Goal: Task Accomplishment & Management: Complete application form

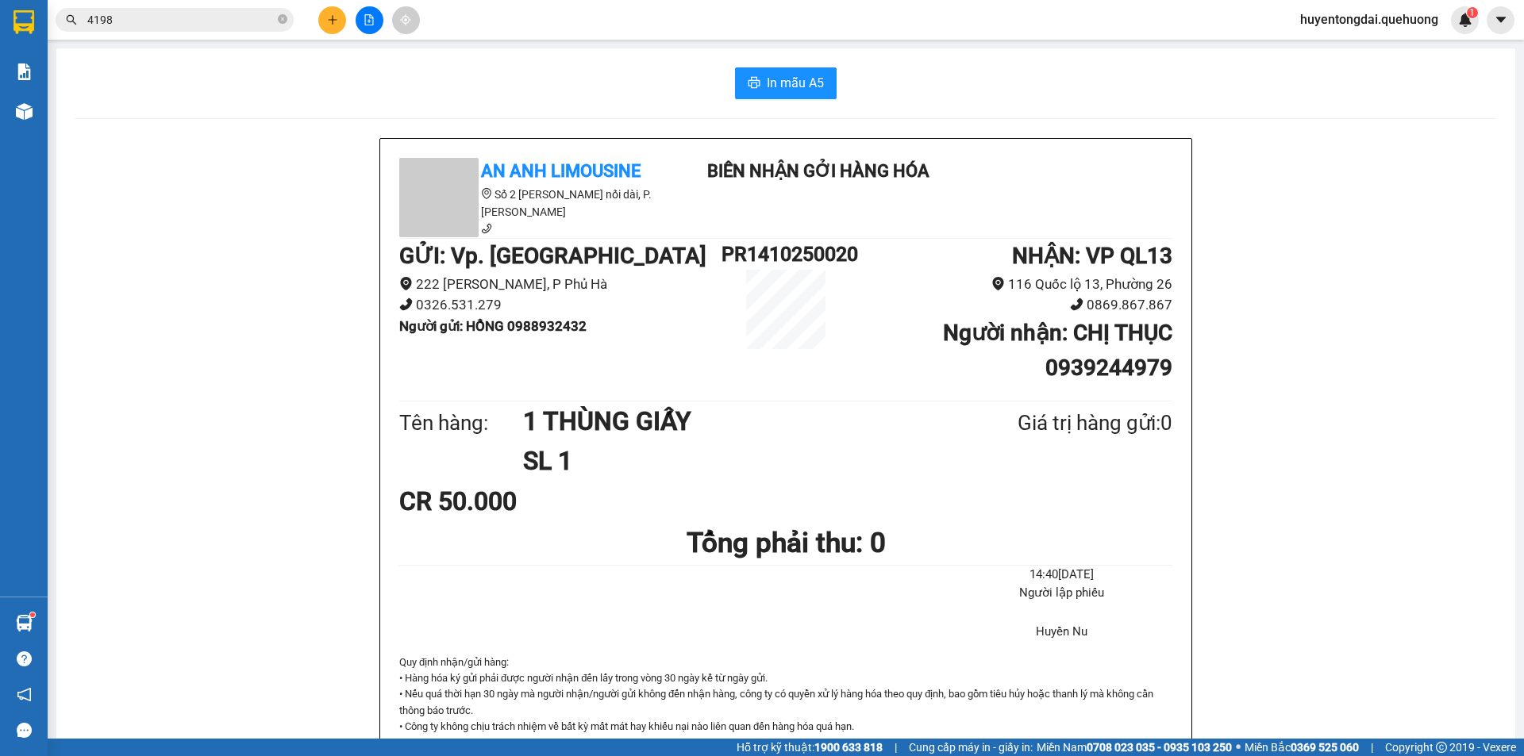
click at [329, 13] on button at bounding box center [332, 20] width 28 height 28
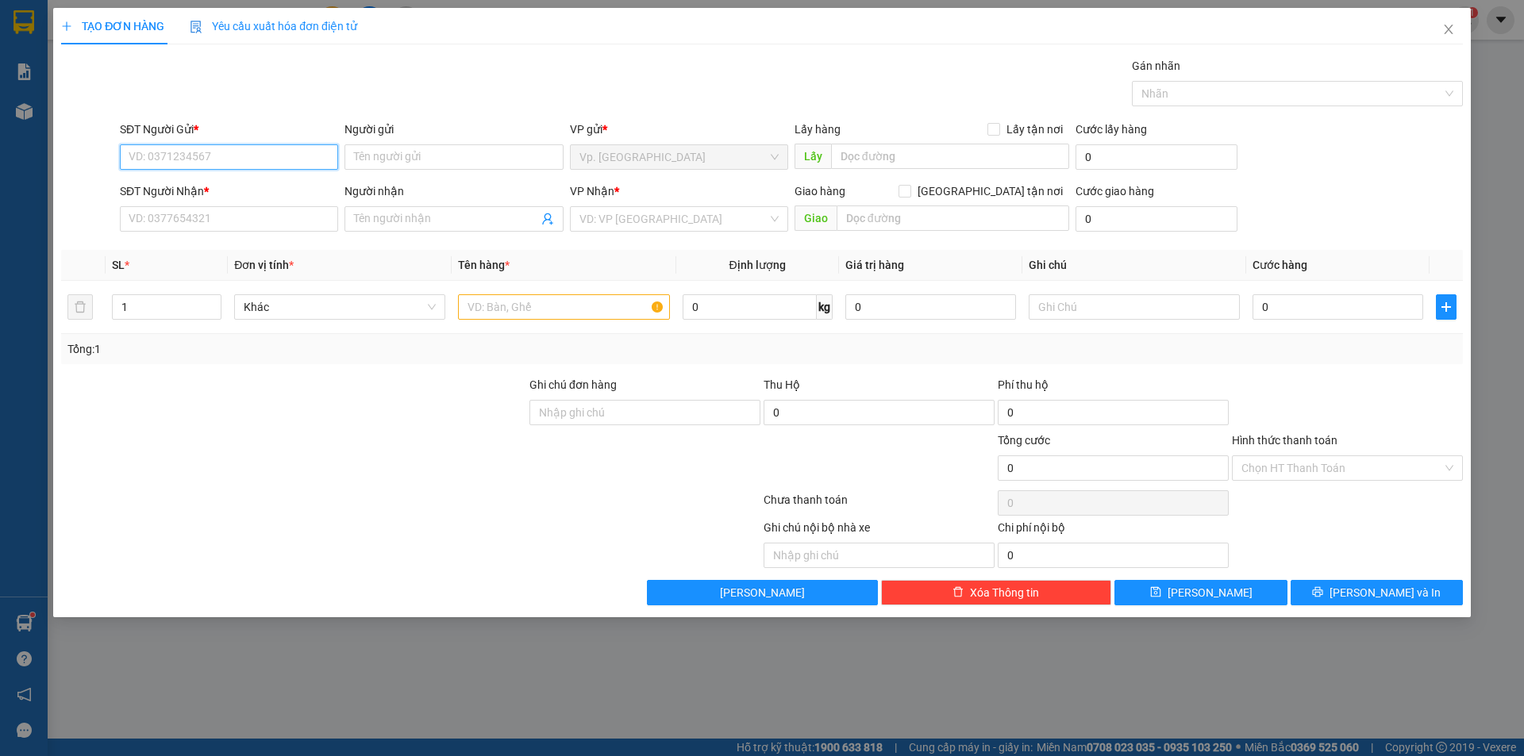
click at [224, 157] on input "SĐT Người Gửi *" at bounding box center [229, 156] width 218 height 25
click at [190, 225] on input "SĐT Người Nhận *" at bounding box center [229, 218] width 218 height 25
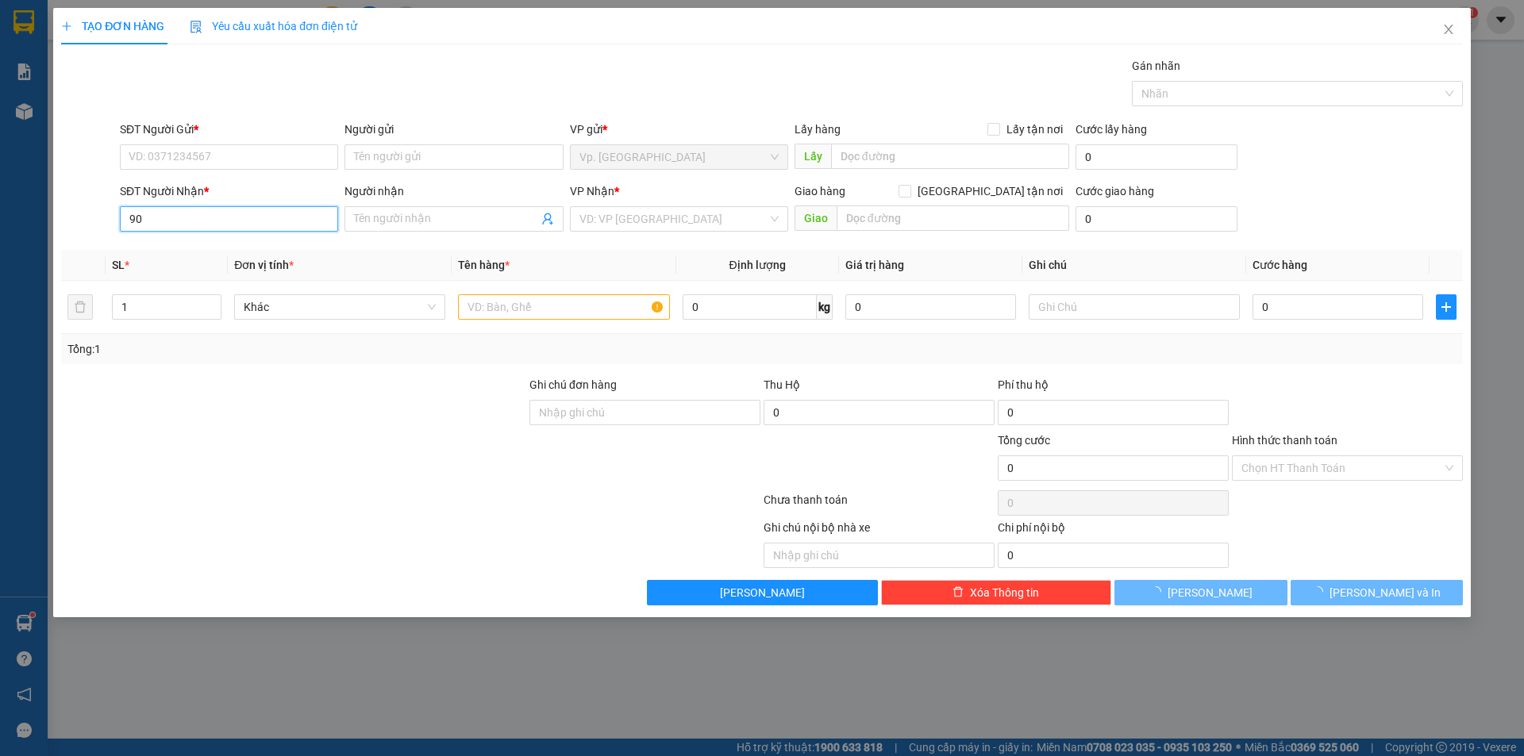
type input "9"
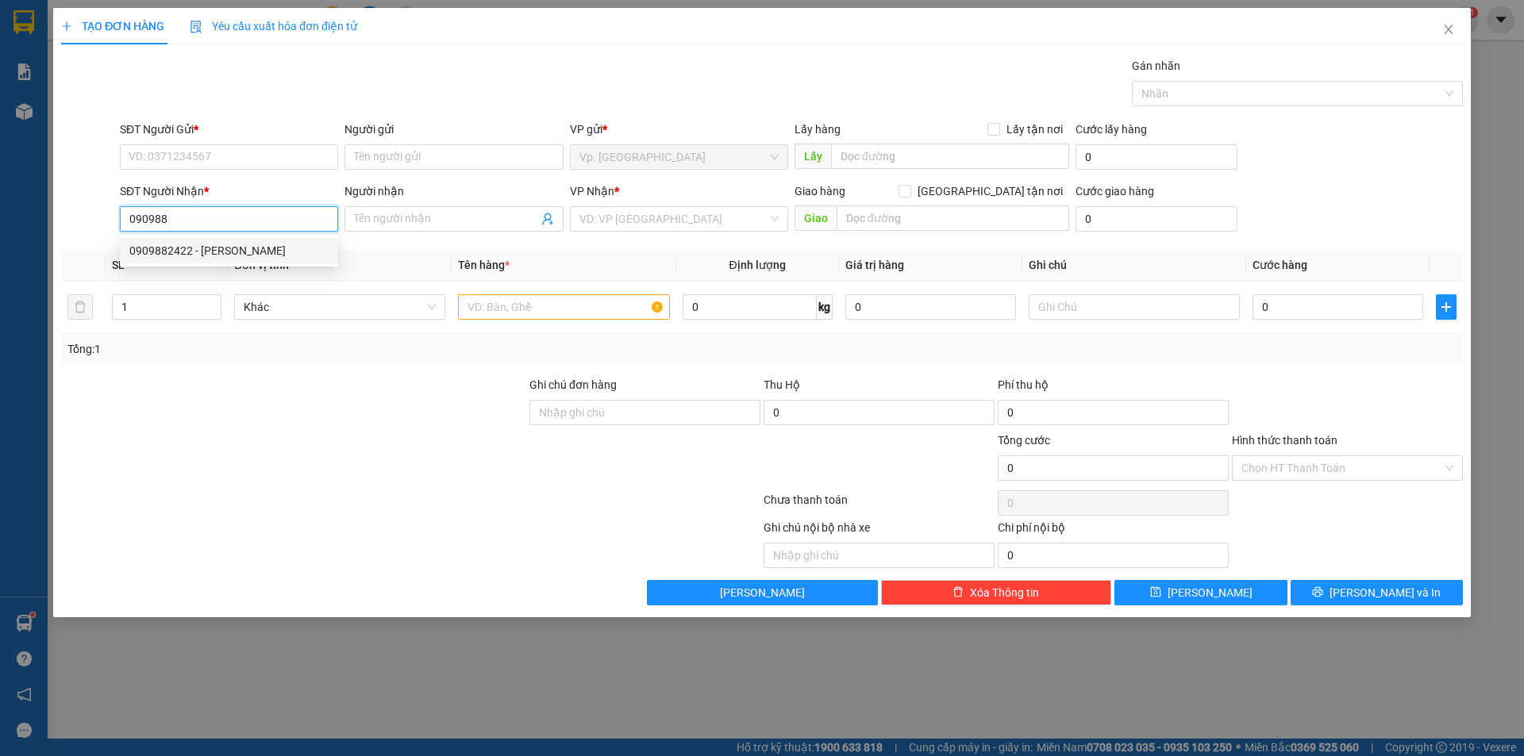
click at [233, 260] on div "0909882422 - [PERSON_NAME]" at bounding box center [229, 250] width 218 height 25
type input "0909882422"
type input "TRINH"
type input "NDD"
type input "50.000"
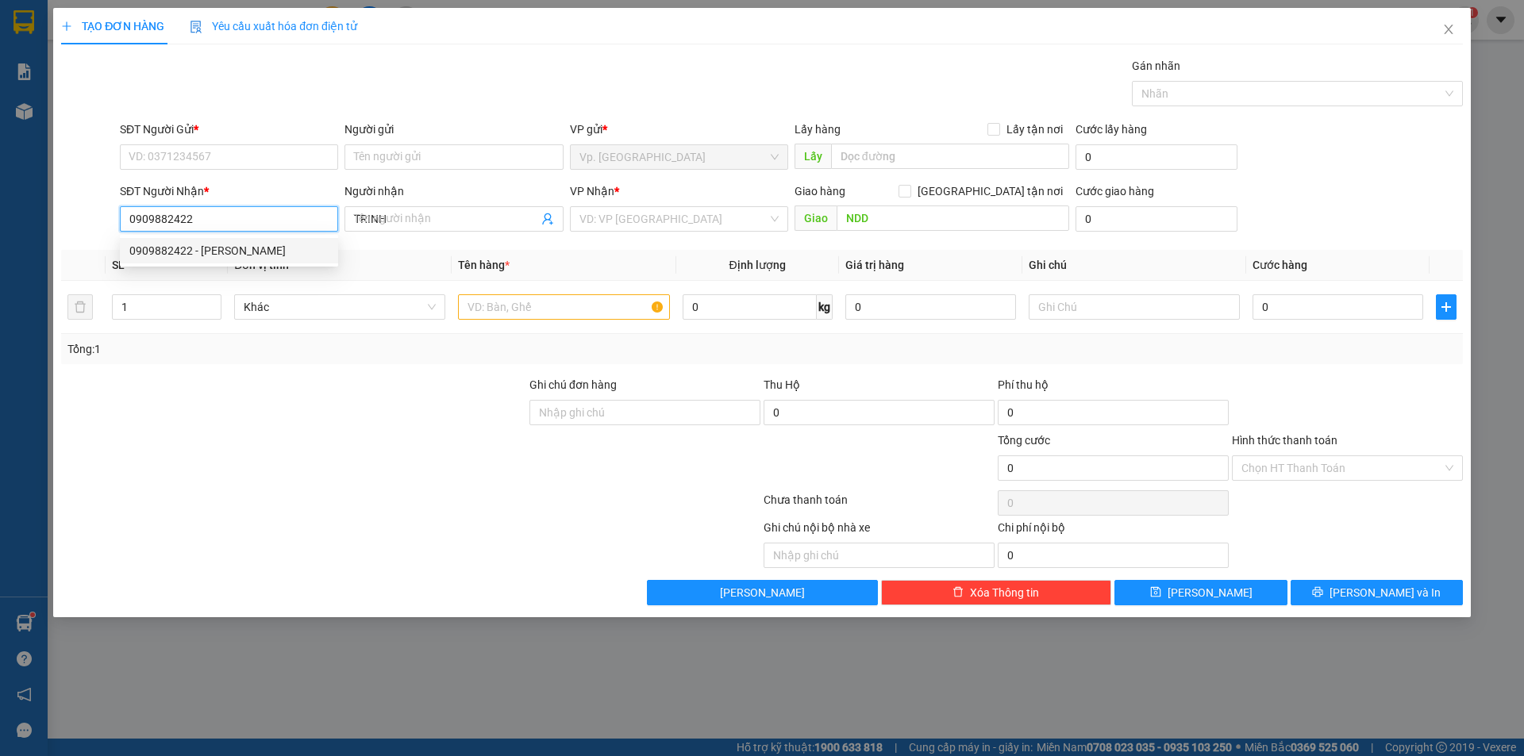
type input "50.000"
type input "0909882422"
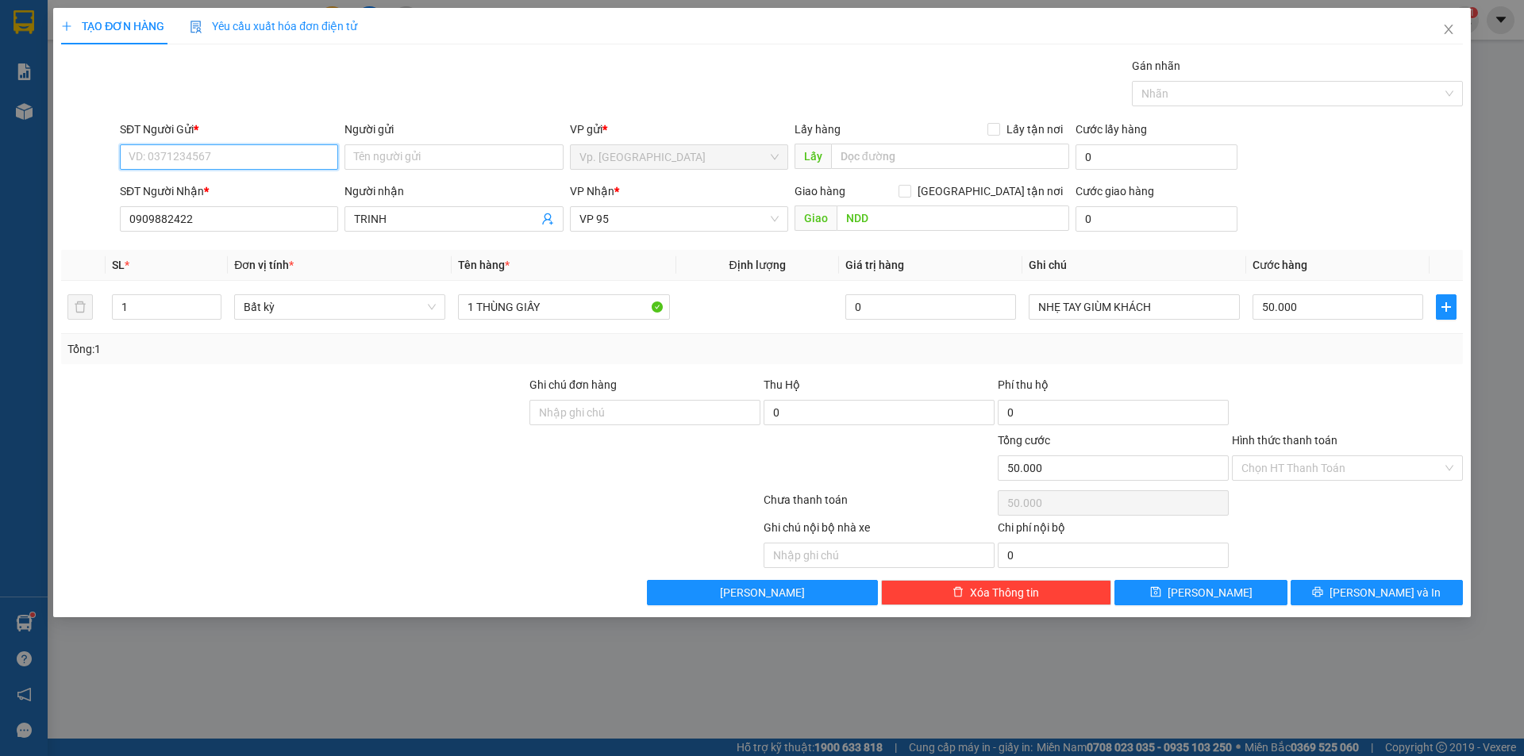
click at [252, 163] on input "SĐT Người Gửi *" at bounding box center [229, 156] width 218 height 25
type input "0964500067"
click at [413, 157] on input "Người gửi" at bounding box center [453, 156] width 218 height 25
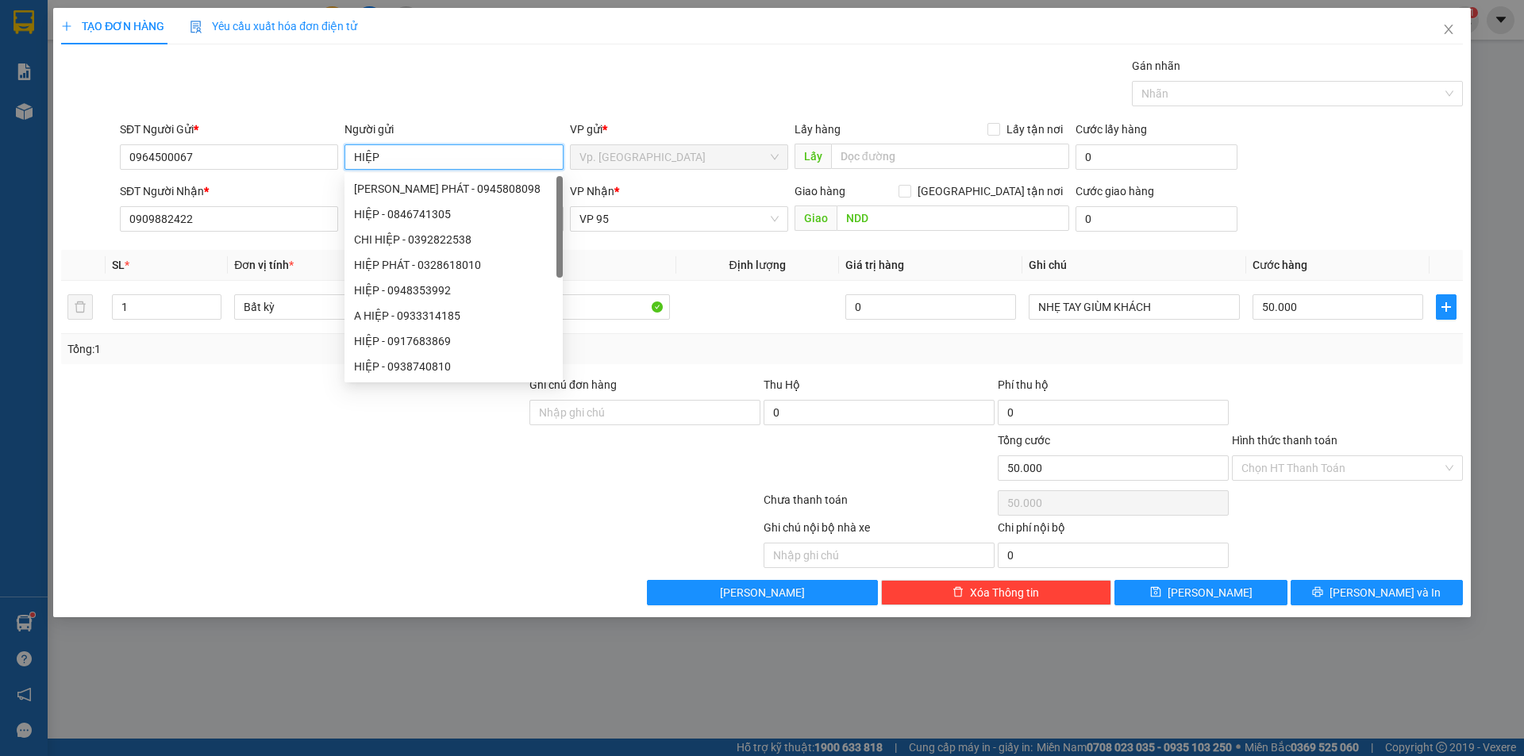
type input "HIỆP"
click at [544, 83] on div "Gói vận chuyển * Tiêu chuẩn Gán nhãn Nhãn" at bounding box center [791, 85] width 1349 height 56
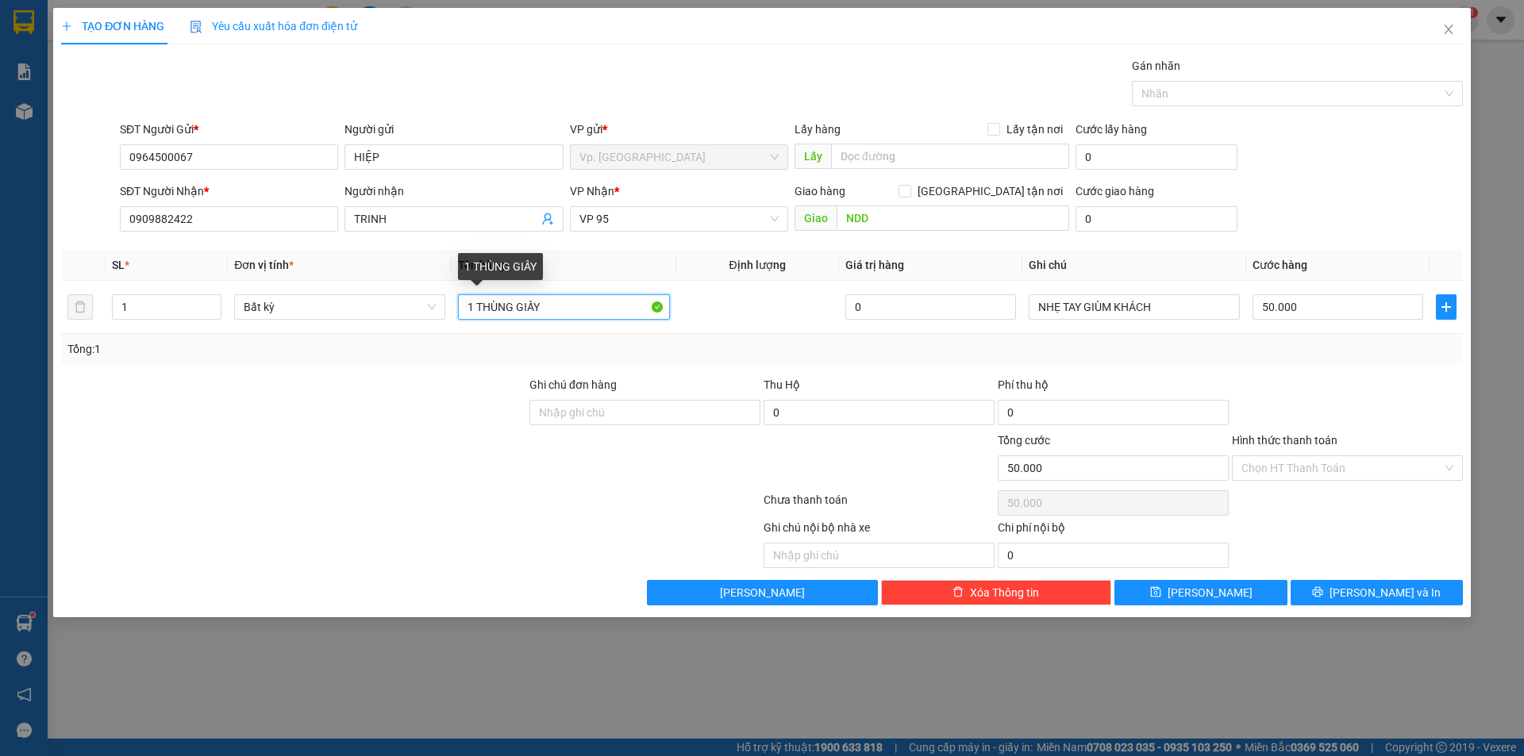
drag, startPoint x: 480, startPoint y: 305, endPoint x: 723, endPoint y: 341, distance: 245.6
click at [723, 341] on div "SL * Đơn vị tính * Tên hàng * Định lượng Giá trị hàng Ghi chú Cước hàng 1 Bất k…" at bounding box center [762, 307] width 1402 height 114
type input "1 BỌC TRẮNG RONG BIỂN"
click at [1352, 318] on input "50.000" at bounding box center [1337, 306] width 171 height 25
type input "4"
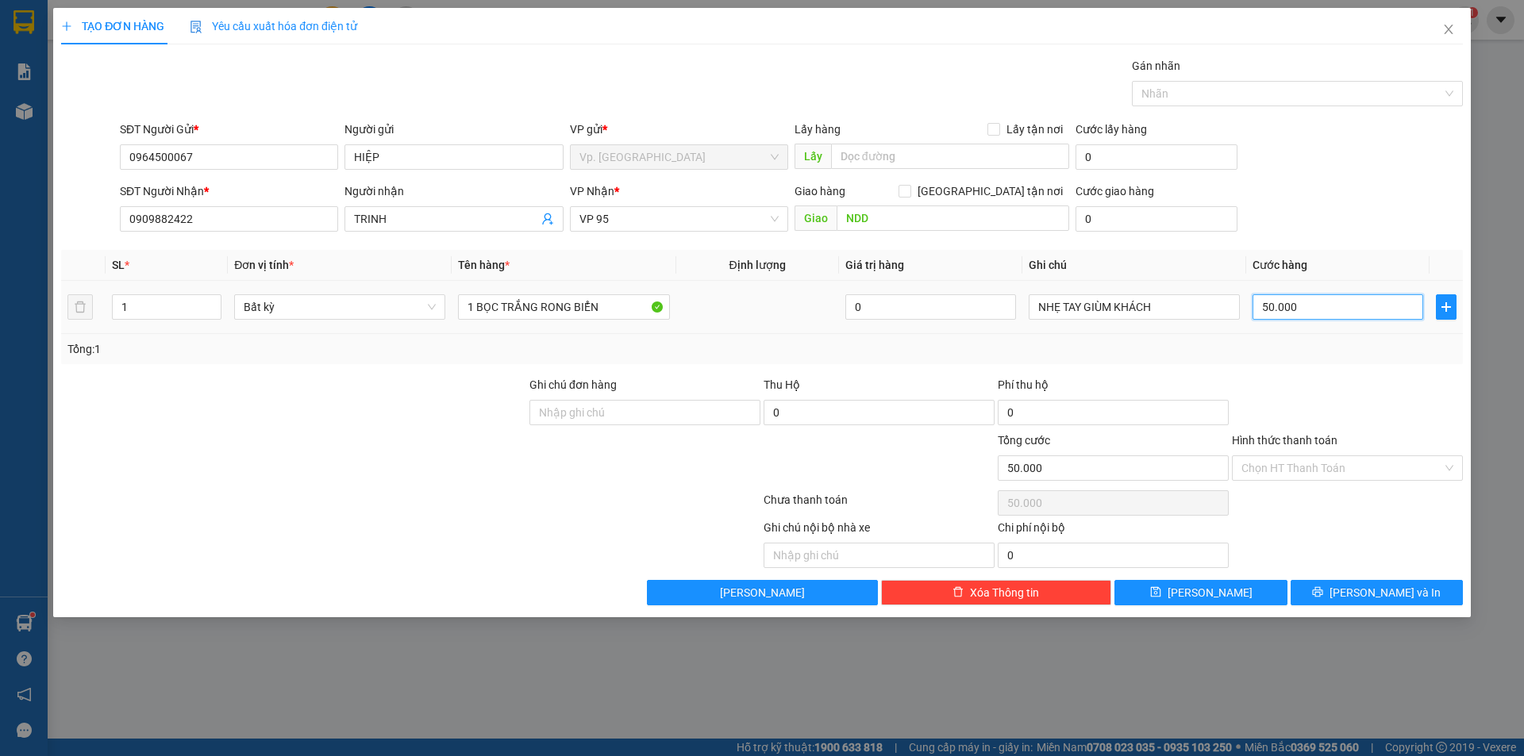
type input "4"
type input "40"
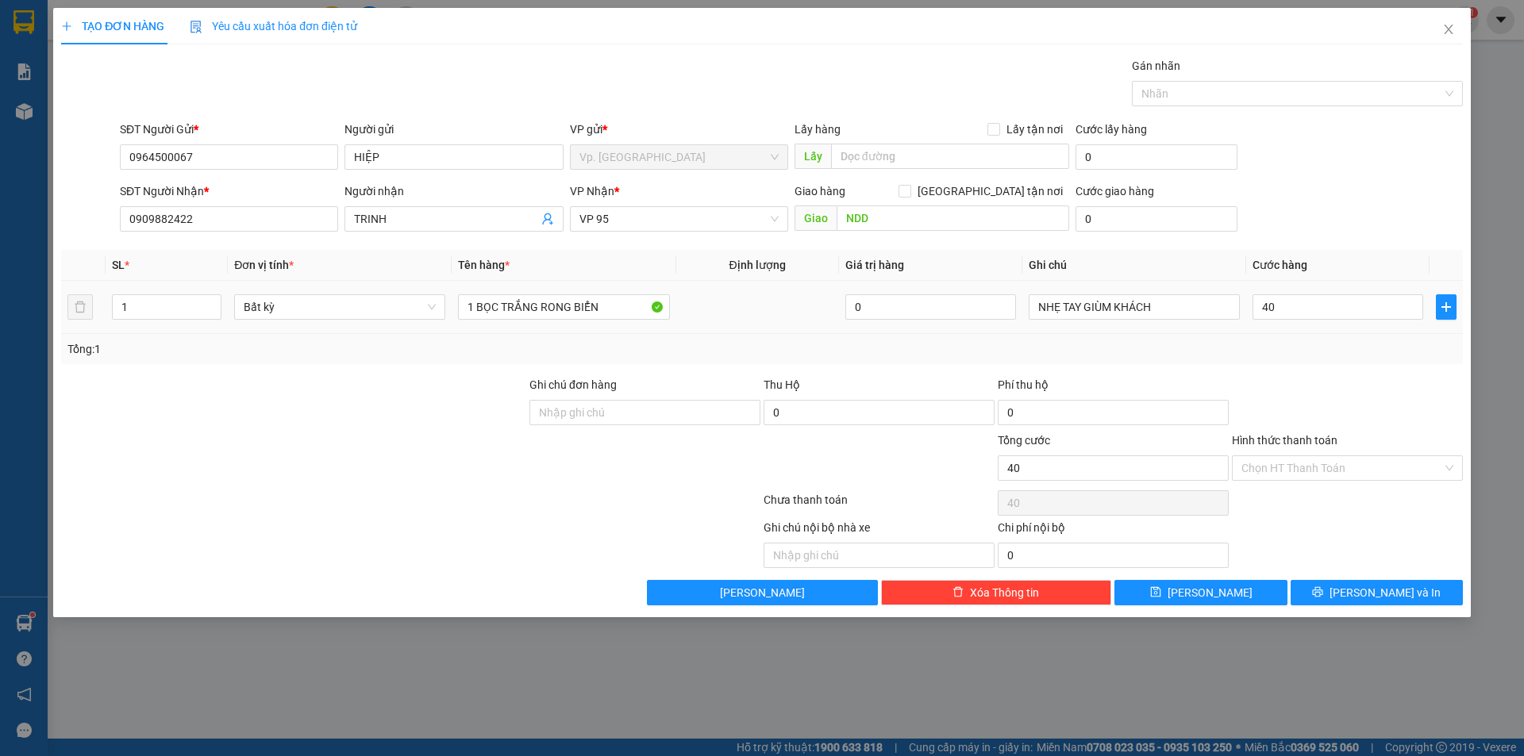
type input "40.000"
click at [1313, 370] on div "Transit Pickup Surcharge Ids Transit Deliver Surcharge Ids Transit Deliver Surc…" at bounding box center [762, 331] width 1402 height 548
click at [1360, 596] on button "[PERSON_NAME] và In" at bounding box center [1376, 592] width 172 height 25
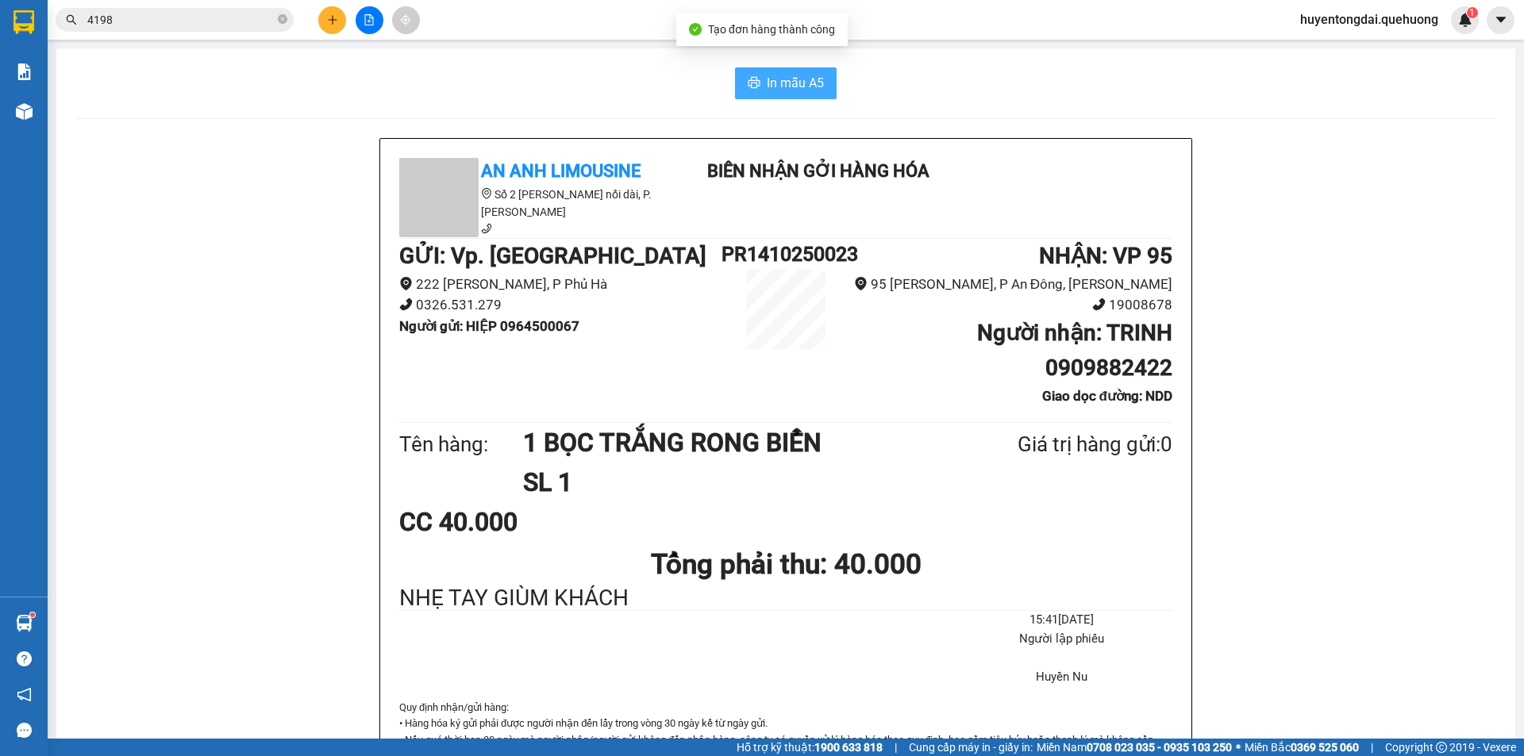
click at [796, 78] on span "In mẫu A5" at bounding box center [795, 83] width 57 height 20
click at [336, 10] on button at bounding box center [332, 20] width 28 height 28
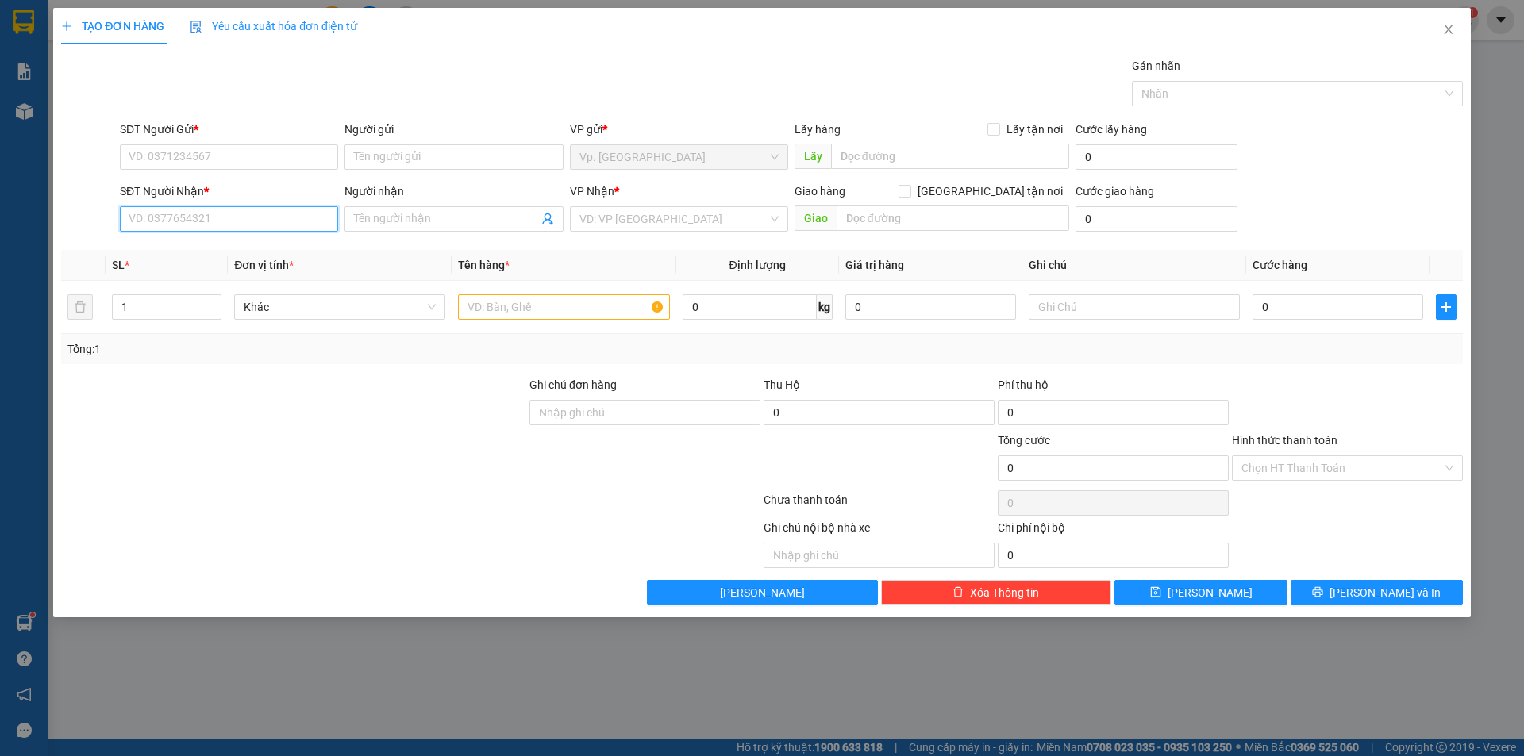
click at [279, 223] on input "SĐT Người Nhận *" at bounding box center [229, 218] width 218 height 25
click at [248, 258] on div "0355547473 - MY" at bounding box center [228, 250] width 199 height 17
type input "0355547473"
type input "MY"
type input "THÁI AN"
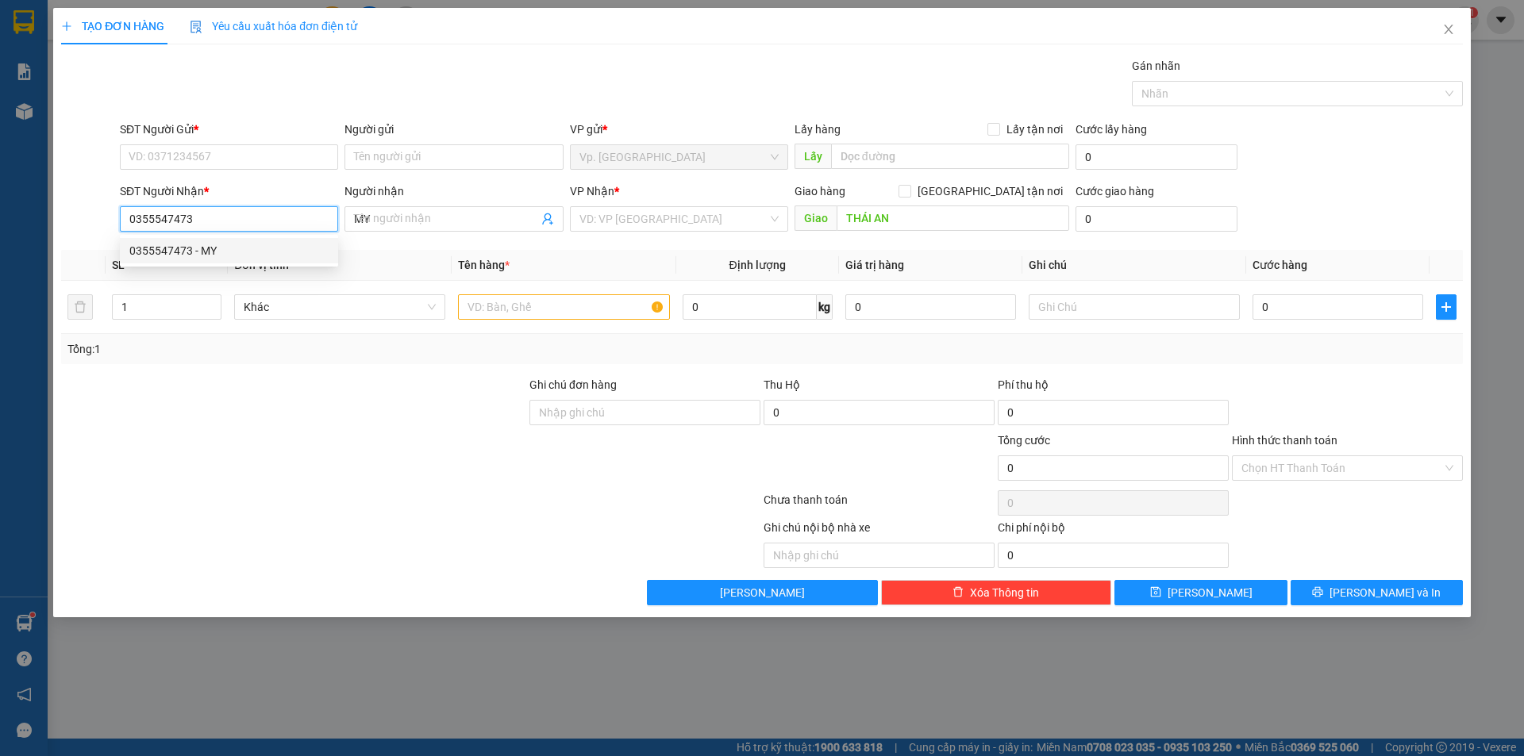
type input "30.000"
type input "0355547473"
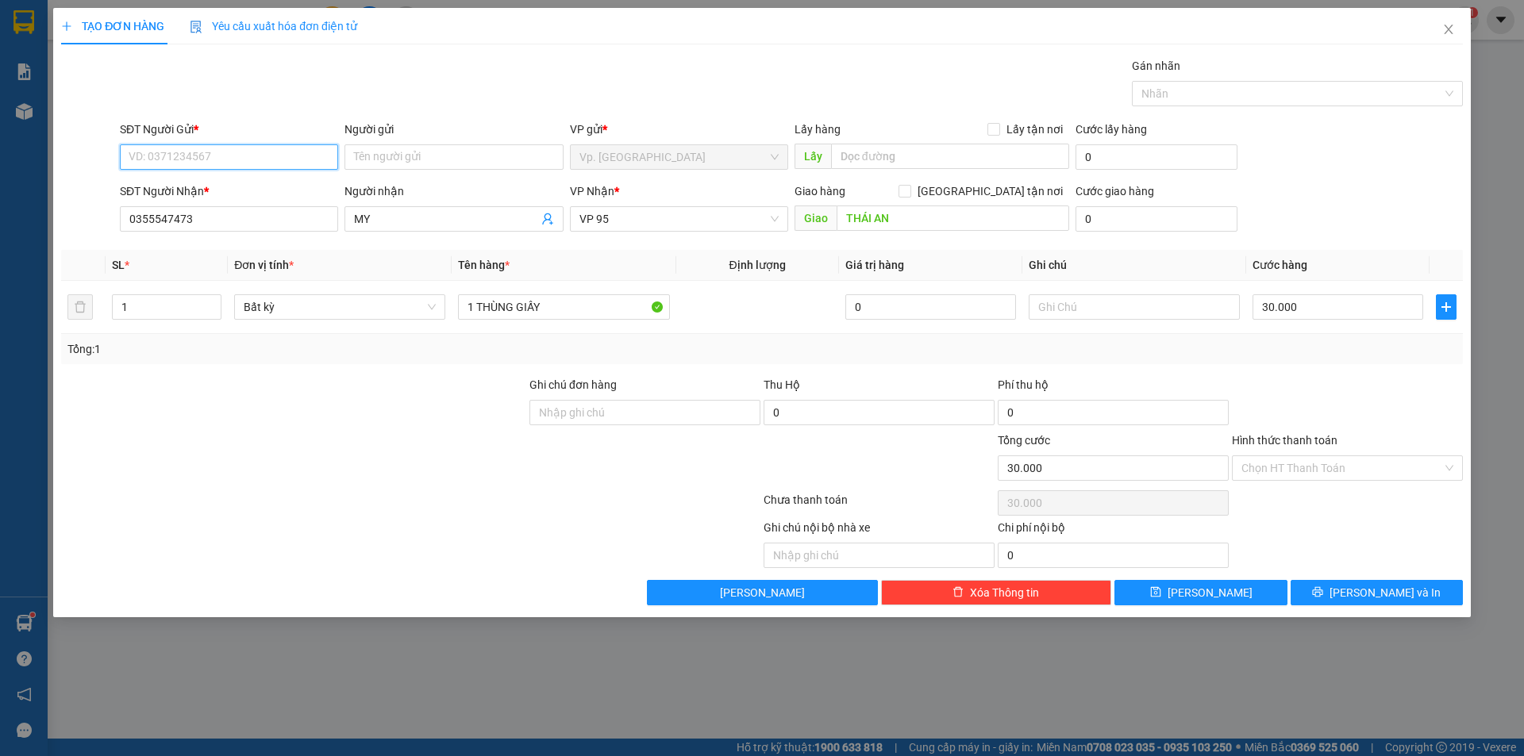
click at [277, 157] on input "SĐT Người Gửi *" at bounding box center [229, 156] width 218 height 25
click at [219, 245] on div "0933293676 - OANH" at bounding box center [228, 239] width 199 height 17
type input "0933293676"
type input "OANH"
click at [1319, 318] on input "30.000" at bounding box center [1337, 306] width 171 height 25
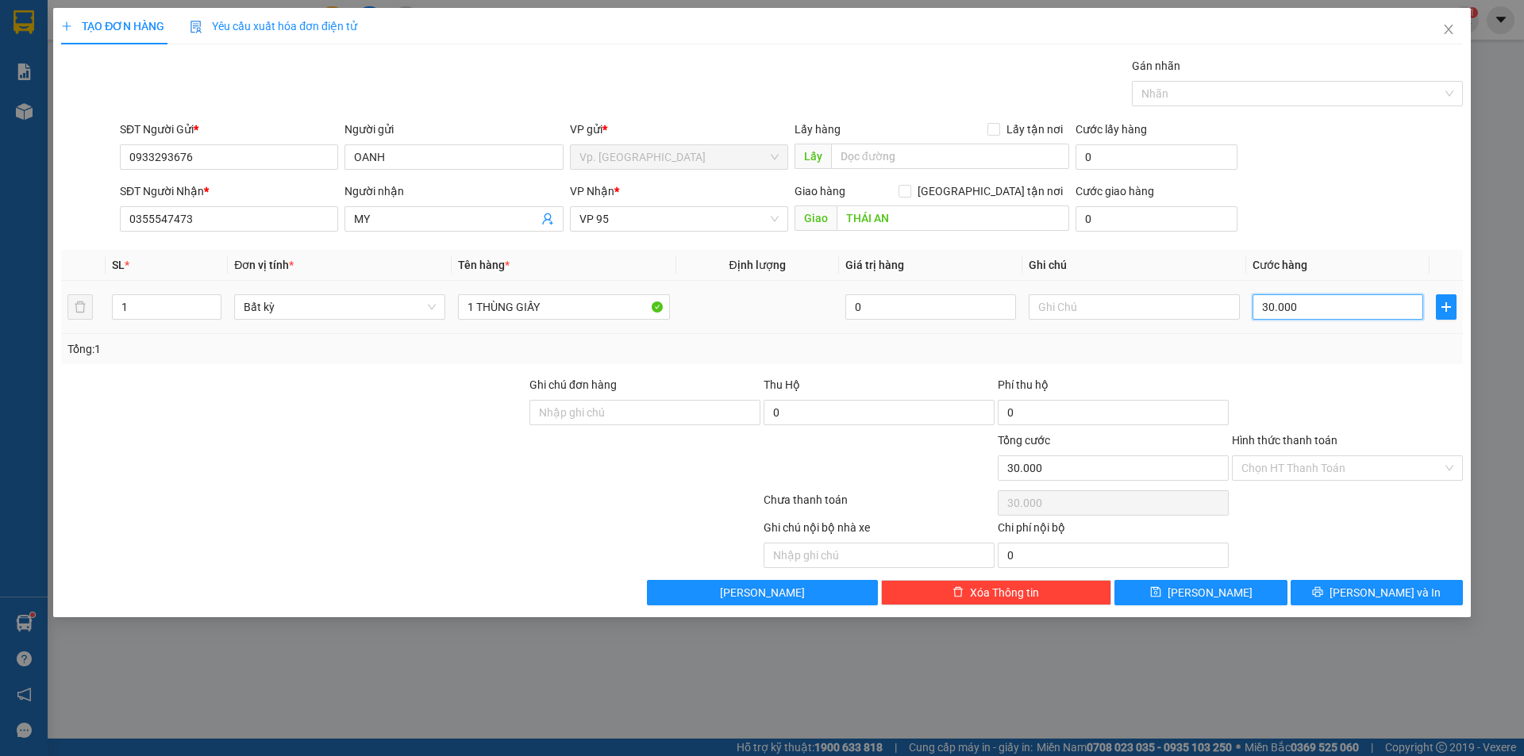
type input "4"
type input "40"
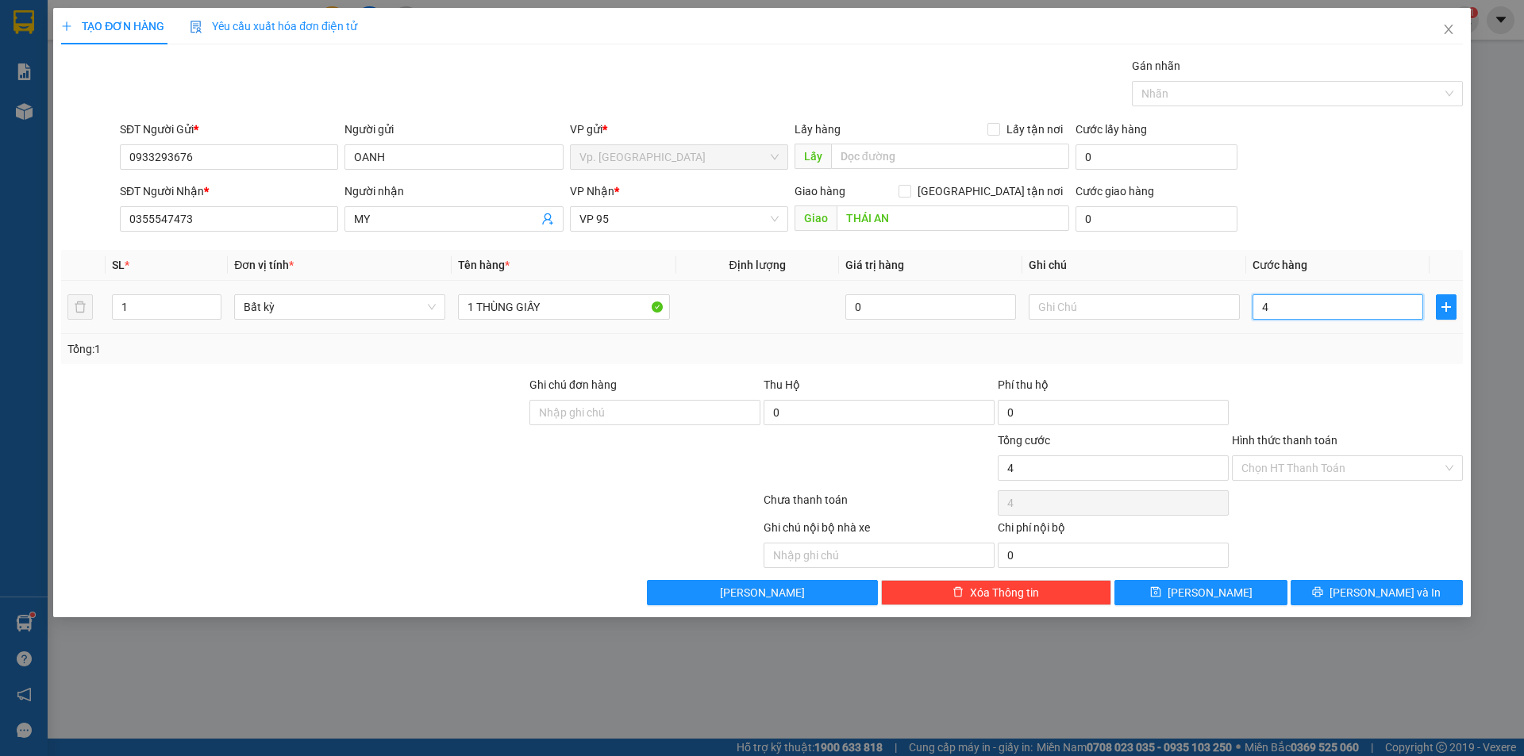
type input "40"
click at [1260, 305] on input "40" at bounding box center [1337, 306] width 171 height 25
drag, startPoint x: 1306, startPoint y: 311, endPoint x: 1202, endPoint y: 318, distance: 104.2
click at [1202, 318] on tr "1 Bất kỳ 1 THÙNG GIẤY 0 40" at bounding box center [762, 307] width 1402 height 53
type input "4"
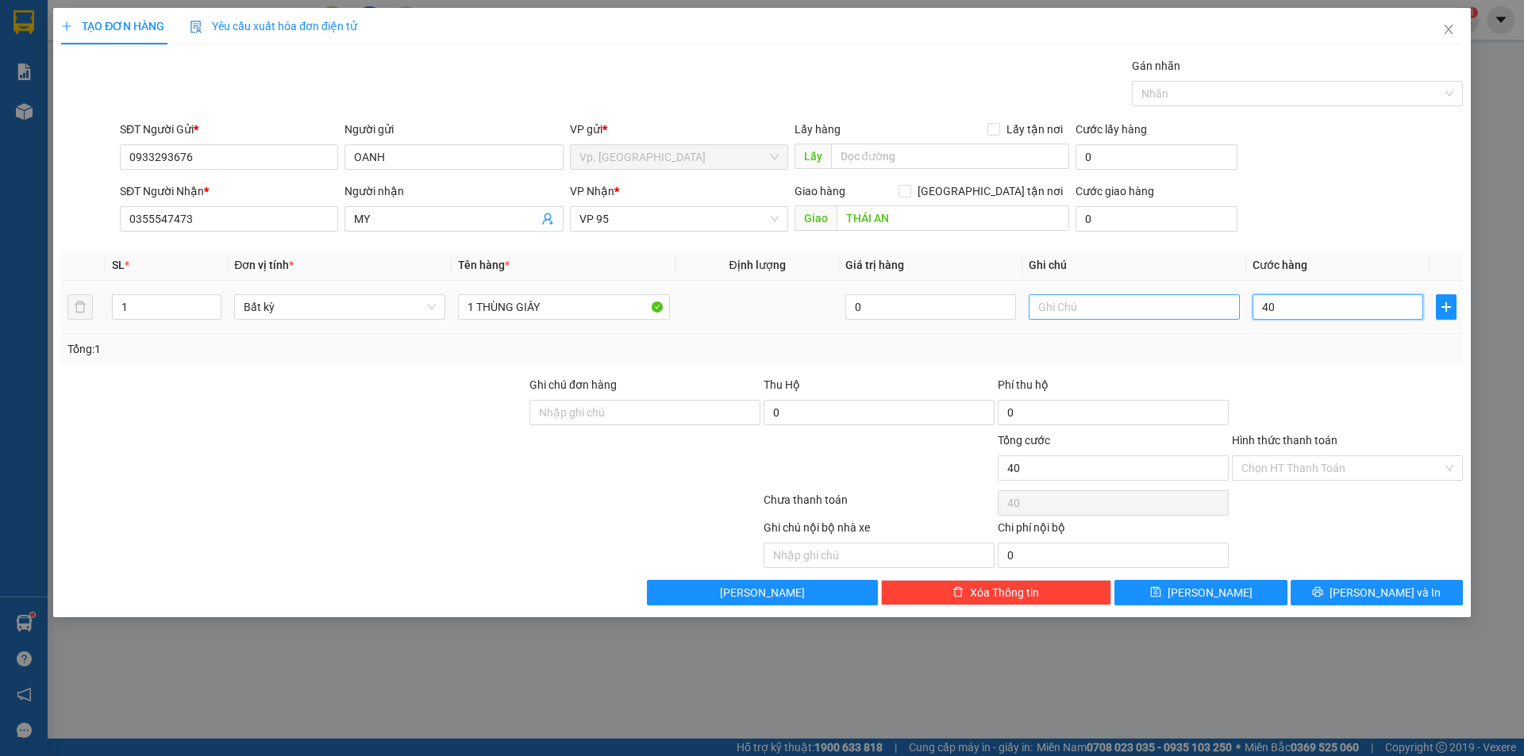
type input "4"
type input "40"
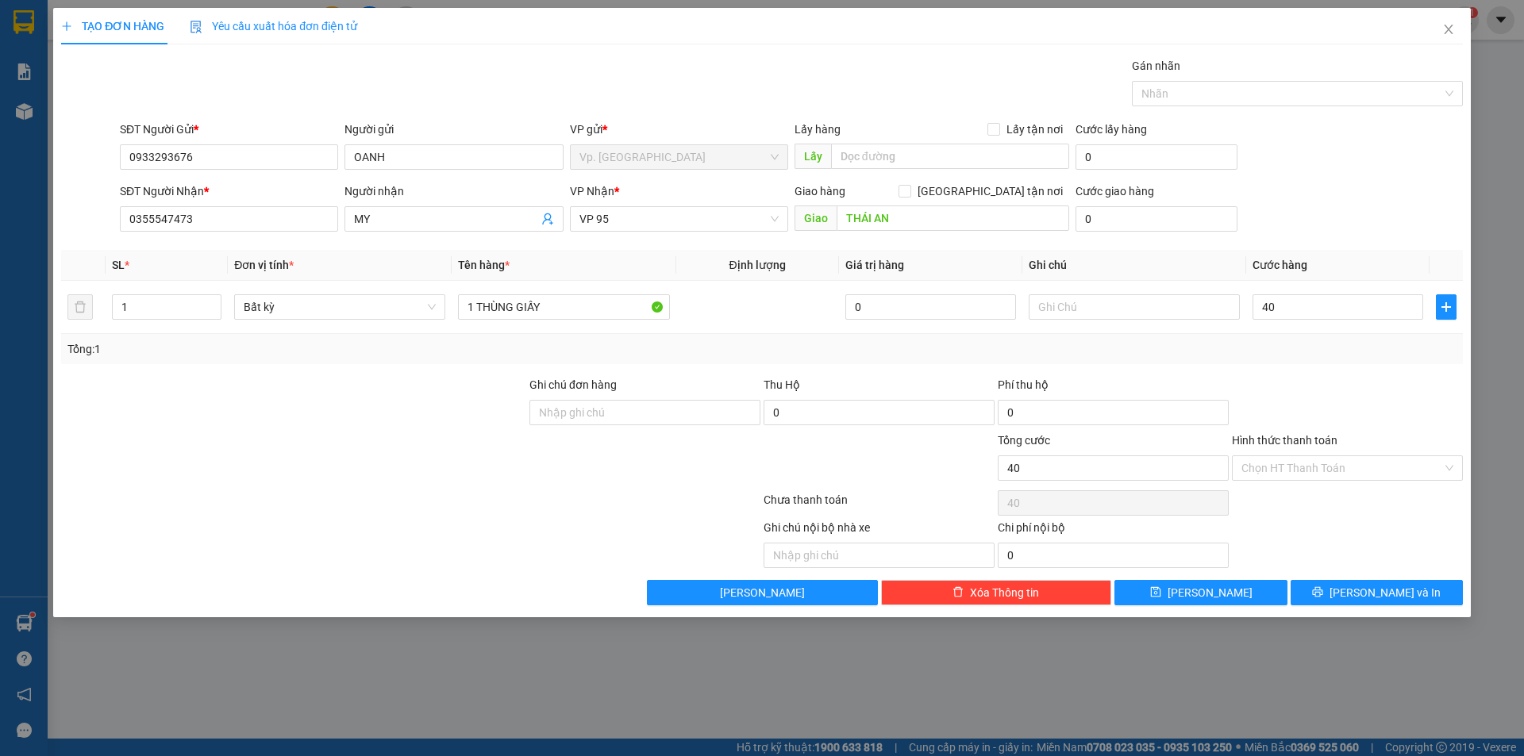
type input "40.000"
click at [1242, 386] on div at bounding box center [1347, 404] width 234 height 56
click at [971, 215] on input "THÁI AN" at bounding box center [952, 218] width 233 height 25
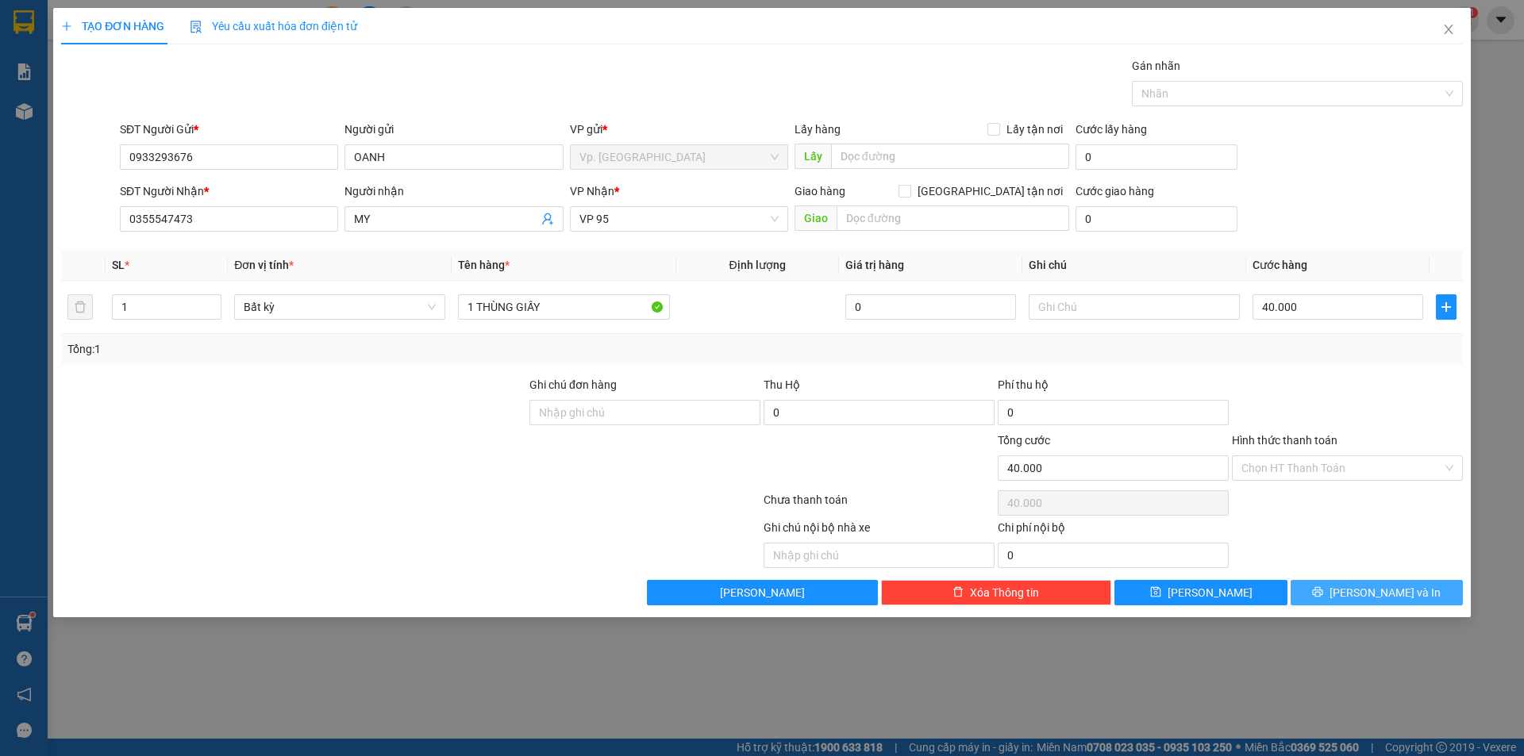
click at [1323, 586] on icon "printer" at bounding box center [1317, 591] width 11 height 11
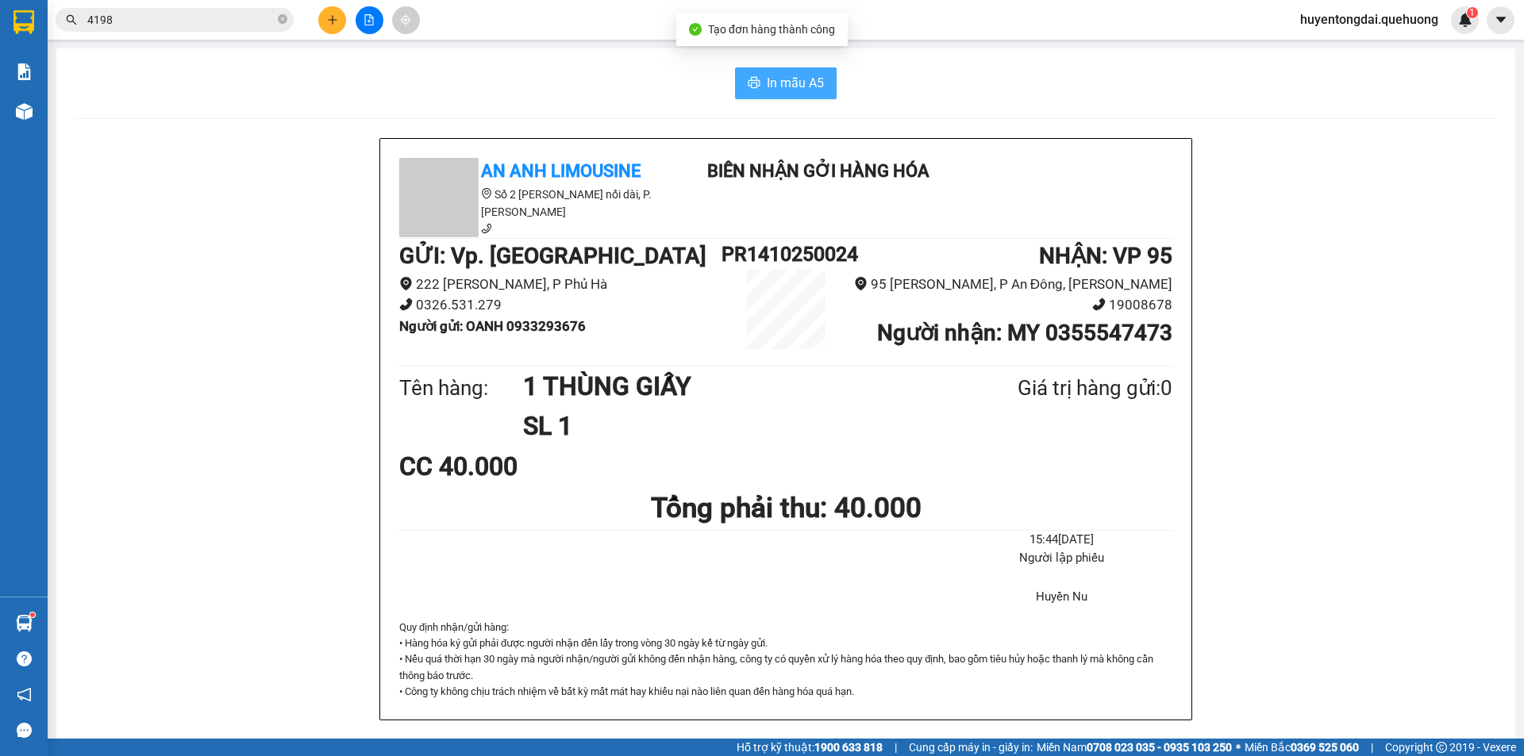
click at [802, 76] on span "In mẫu A5" at bounding box center [795, 83] width 57 height 20
click at [333, 18] on icon "plus" at bounding box center [332, 19] width 1 height 9
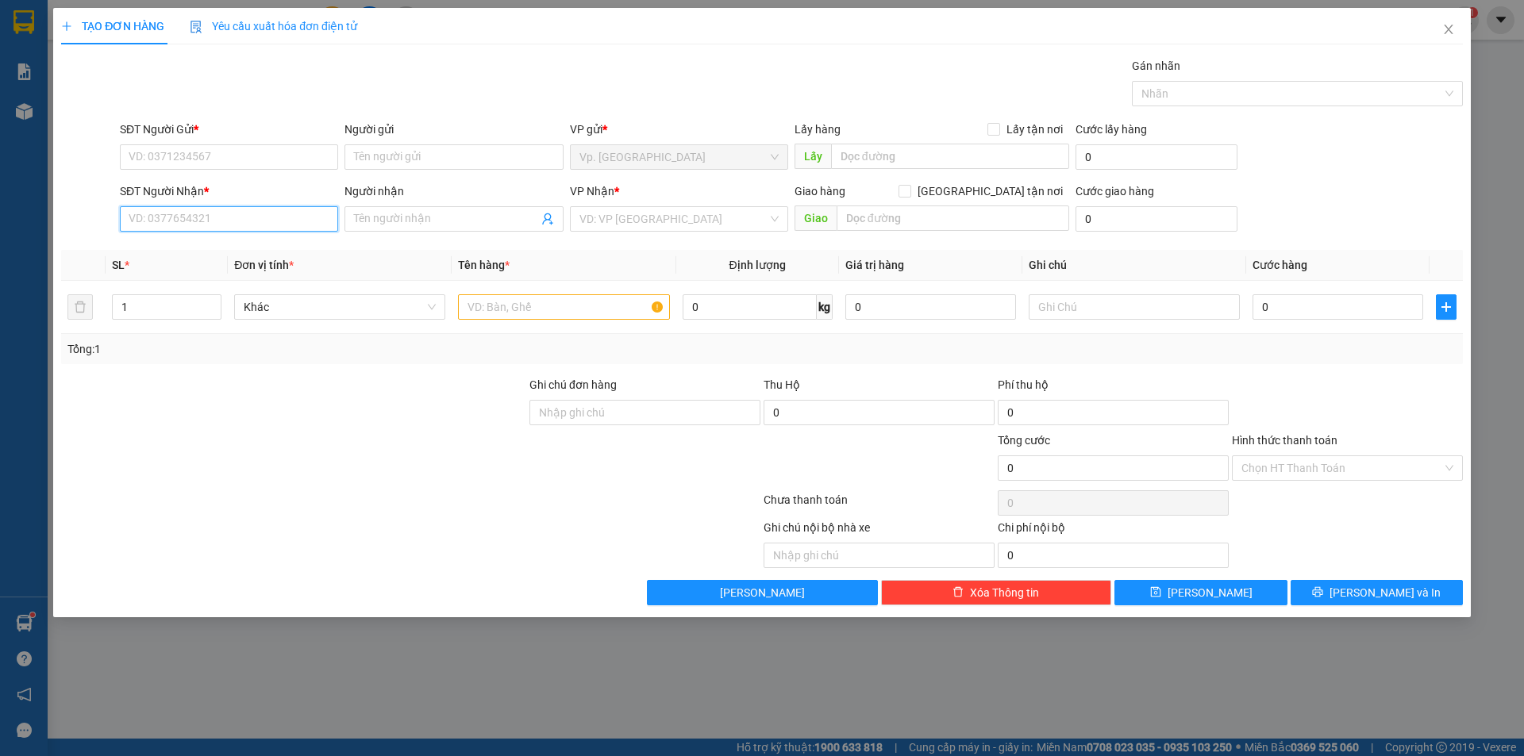
click at [236, 224] on input "SĐT Người Nhận *" at bounding box center [229, 218] width 218 height 25
click at [209, 252] on div "0909827197 - [GEOGRAPHIC_DATA]" at bounding box center [228, 250] width 199 height 17
type input "0909827197"
type input "BÉ SÁU"
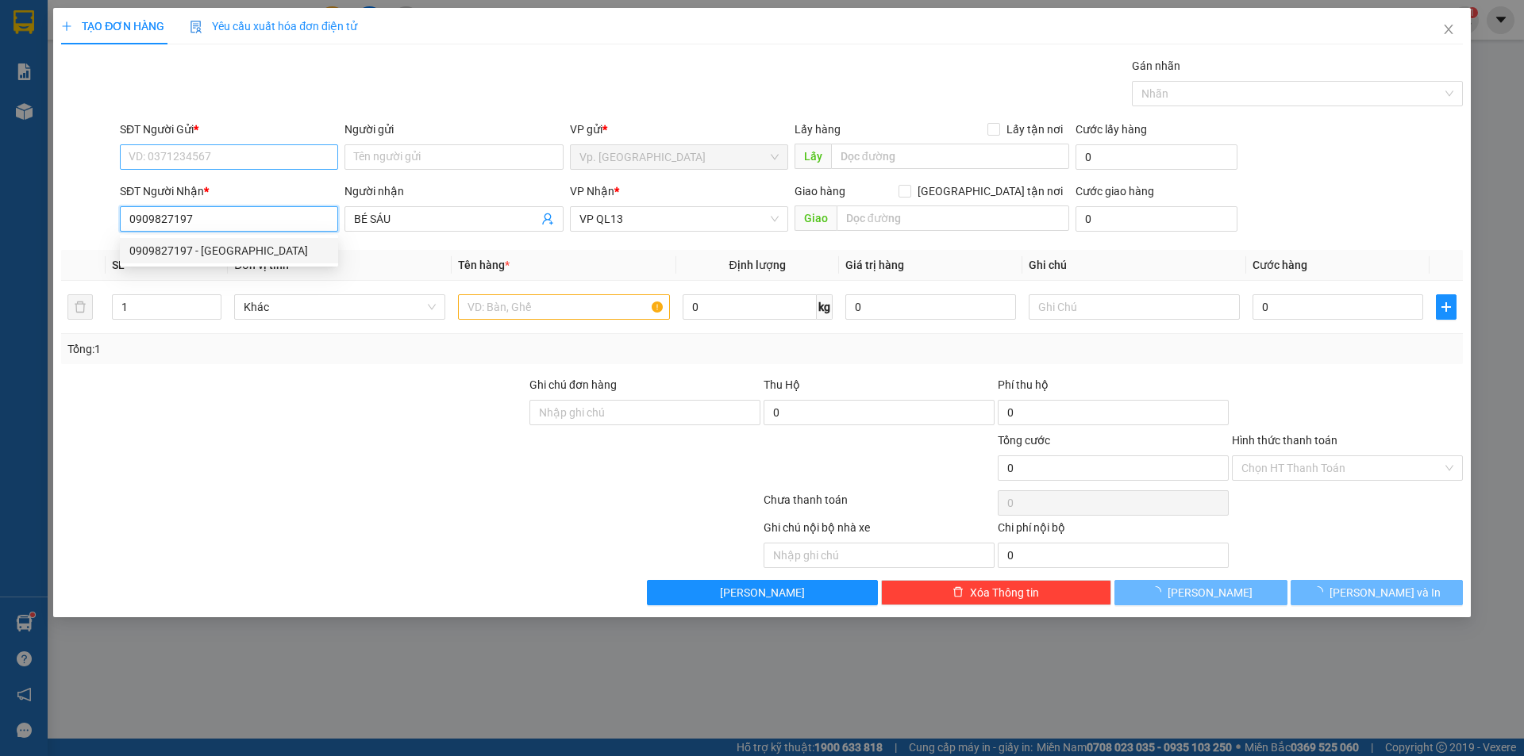
type input "50.000"
type input "0909827197"
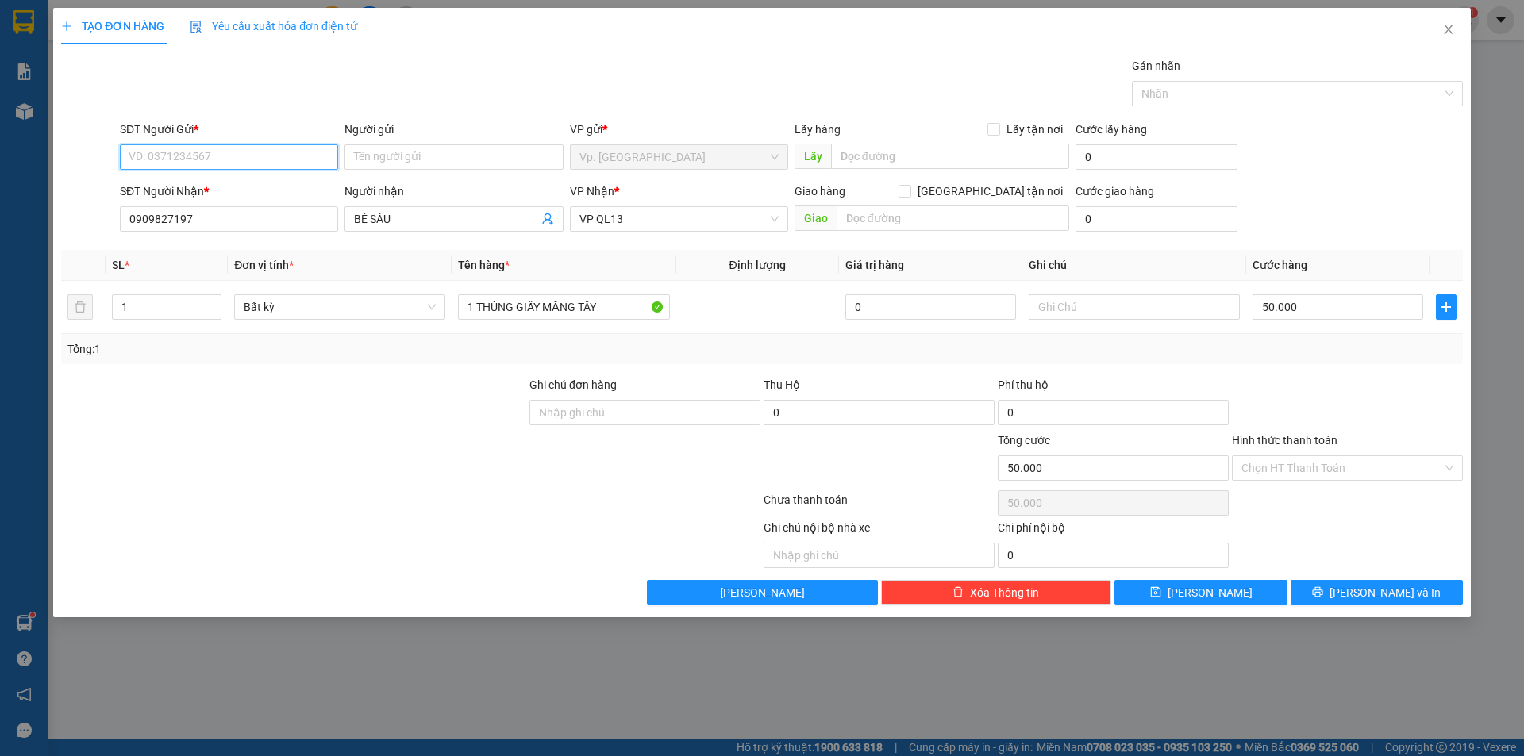
click at [197, 147] on input "SĐT Người Gửi *" at bounding box center [229, 156] width 218 height 25
click at [217, 198] on div "0933293676 - OANH" at bounding box center [229, 188] width 218 height 25
type input "0933293676"
type input "OANH"
click at [1265, 311] on input "50.000" at bounding box center [1337, 306] width 171 height 25
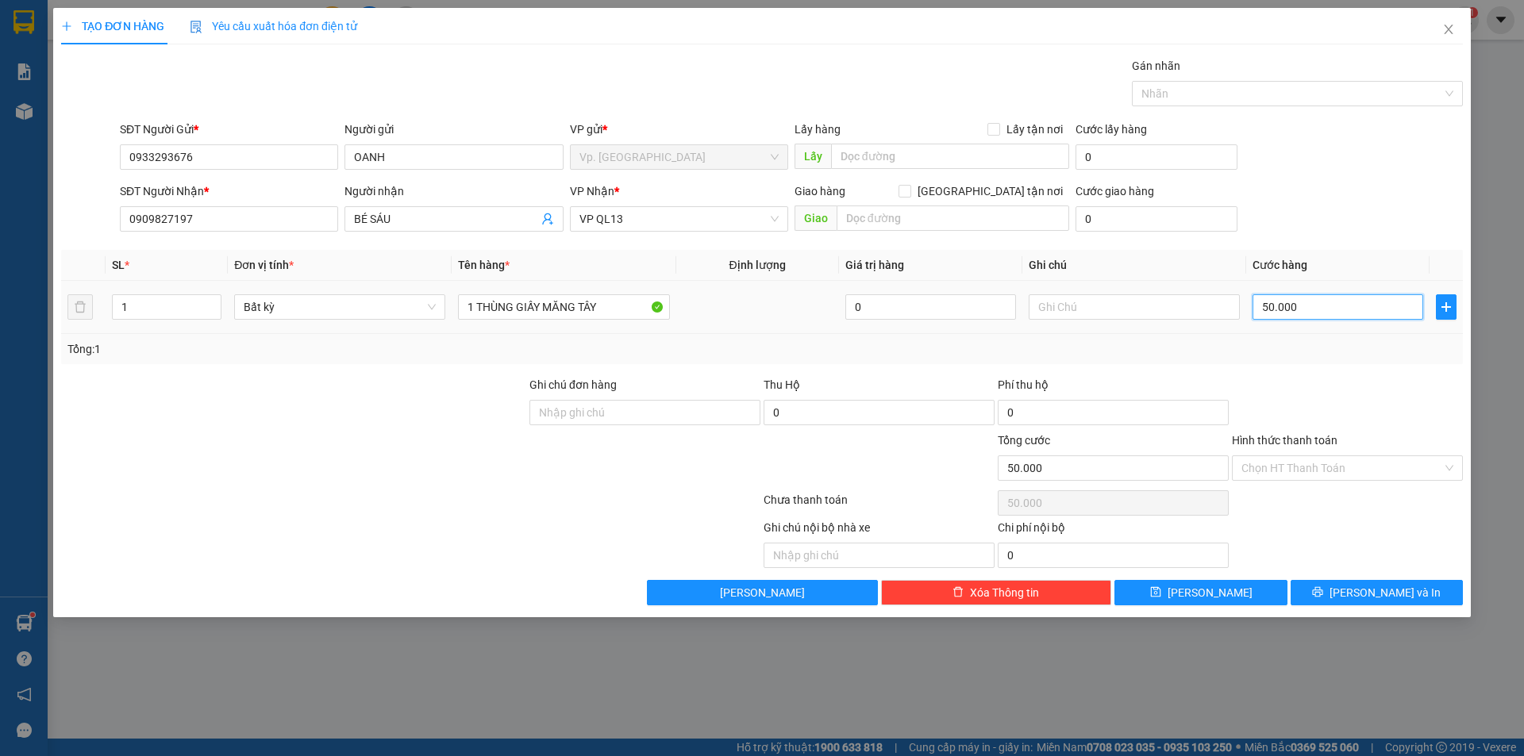
type input "4"
type input "40"
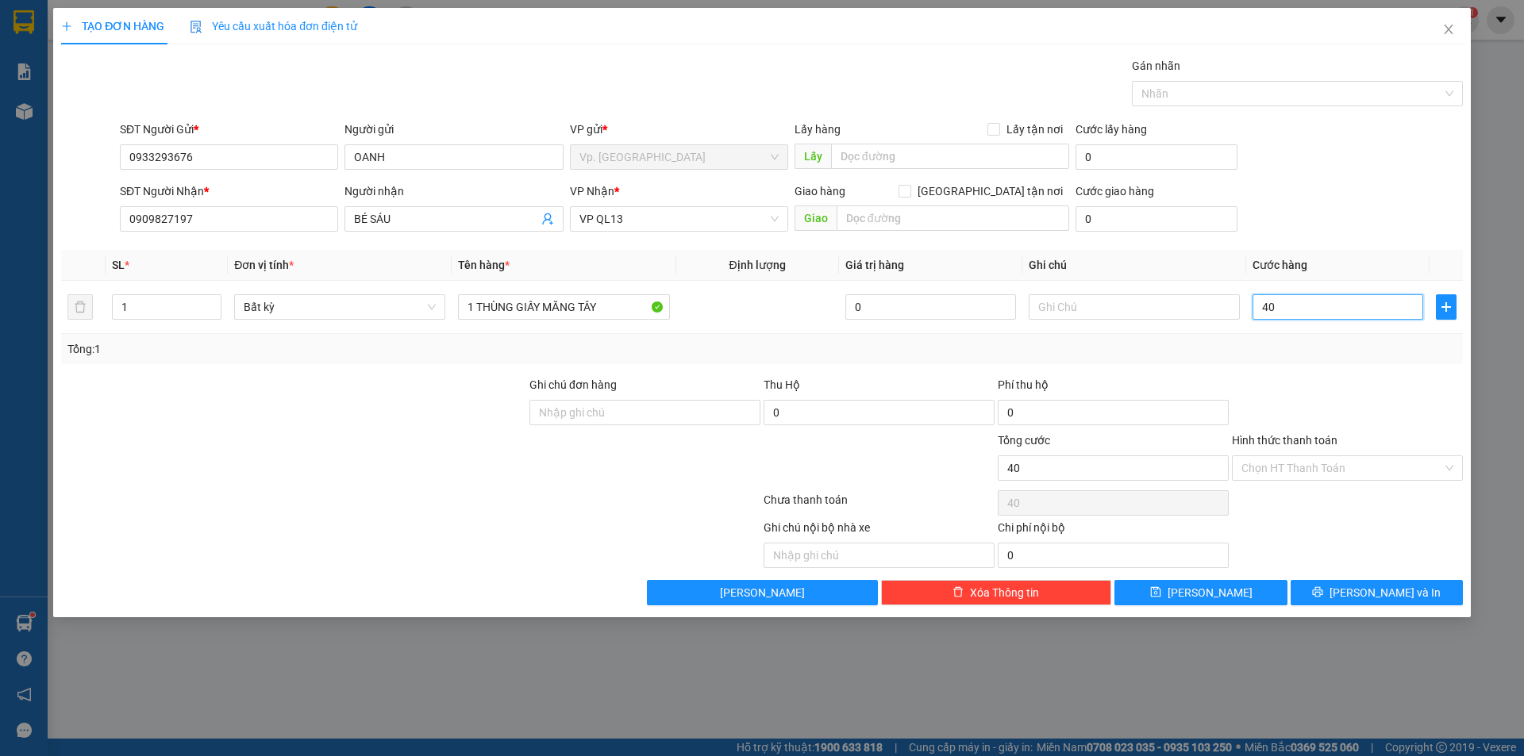
type input "40"
type input "40.000"
click at [1302, 360] on div "Tổng: 1" at bounding box center [762, 349] width 1402 height 30
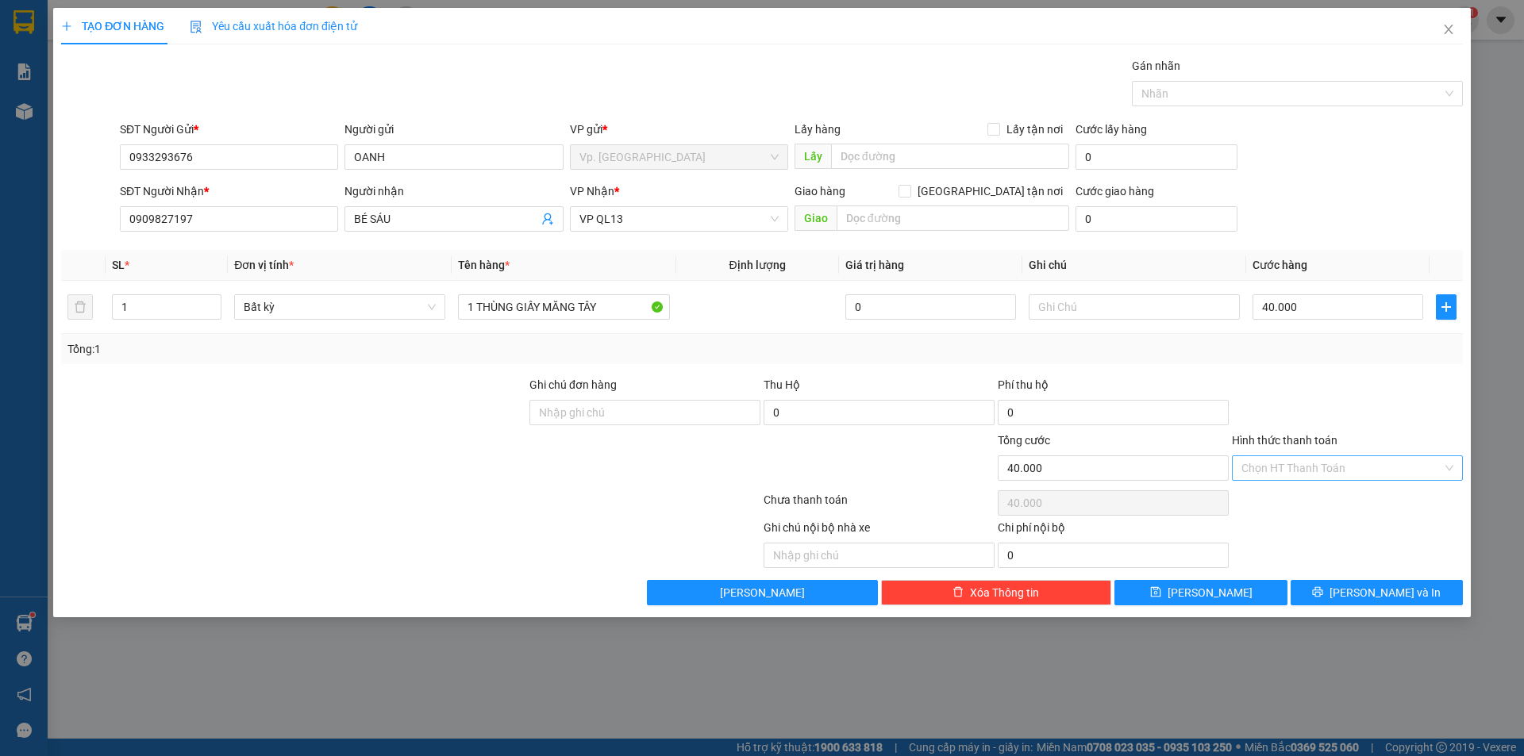
click at [1288, 460] on input "Hình thức thanh toán" at bounding box center [1341, 468] width 201 height 24
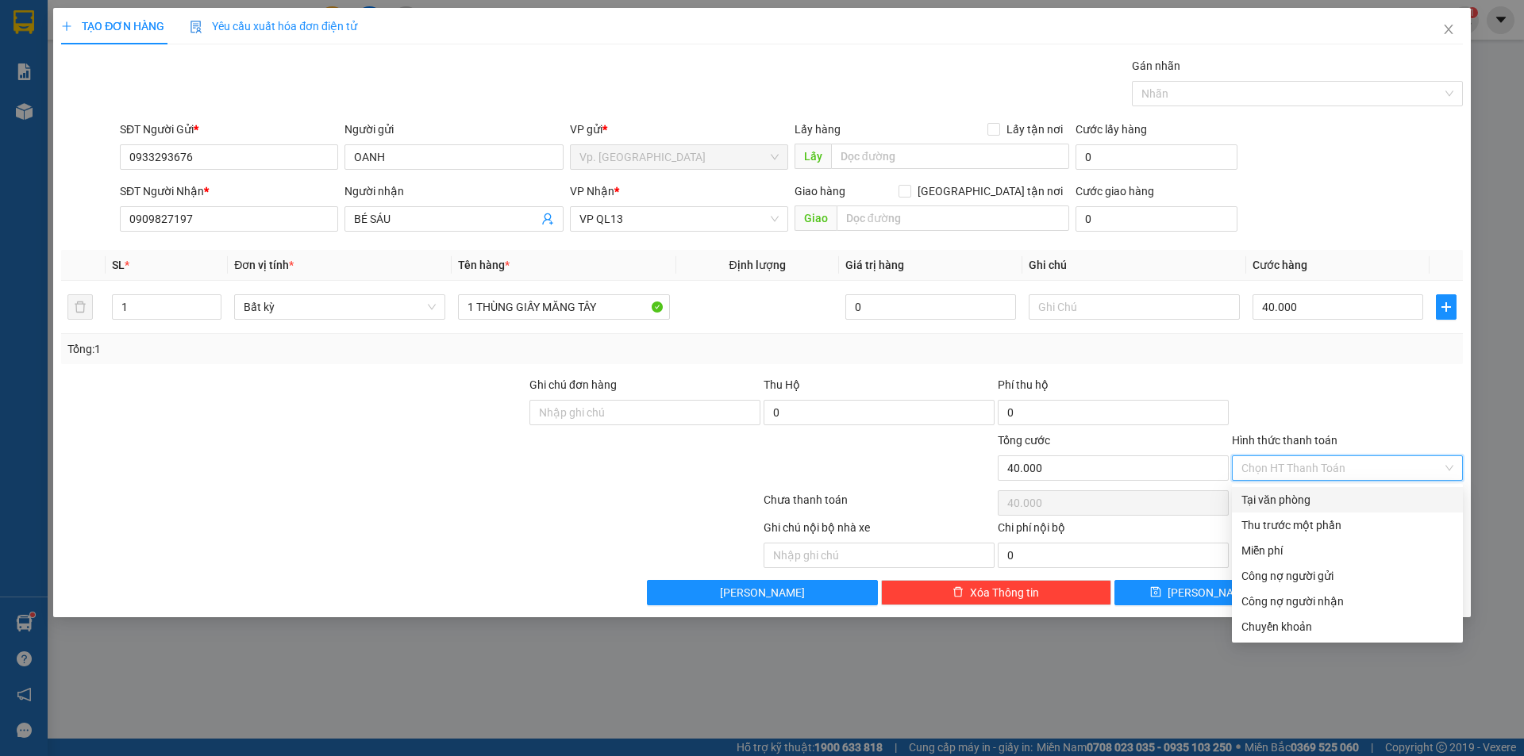
click at [1298, 490] on div "Tại văn phòng" at bounding box center [1347, 499] width 231 height 25
type input "0"
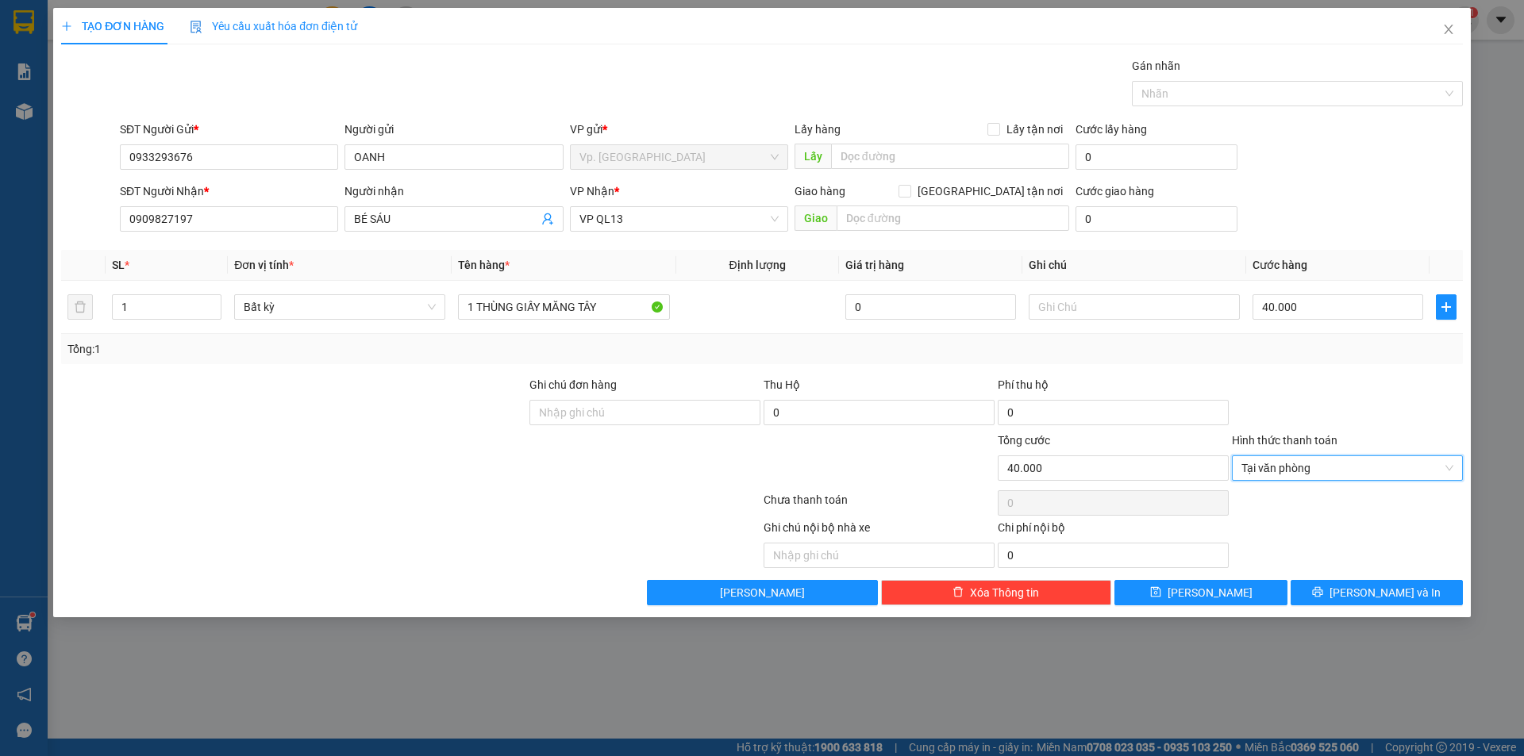
click at [1350, 579] on div "Transit Pickup Surcharge Ids Transit Deliver Surcharge Ids Transit Deliver Surc…" at bounding box center [762, 331] width 1402 height 548
click at [1350, 580] on button "[PERSON_NAME] và In" at bounding box center [1376, 592] width 172 height 25
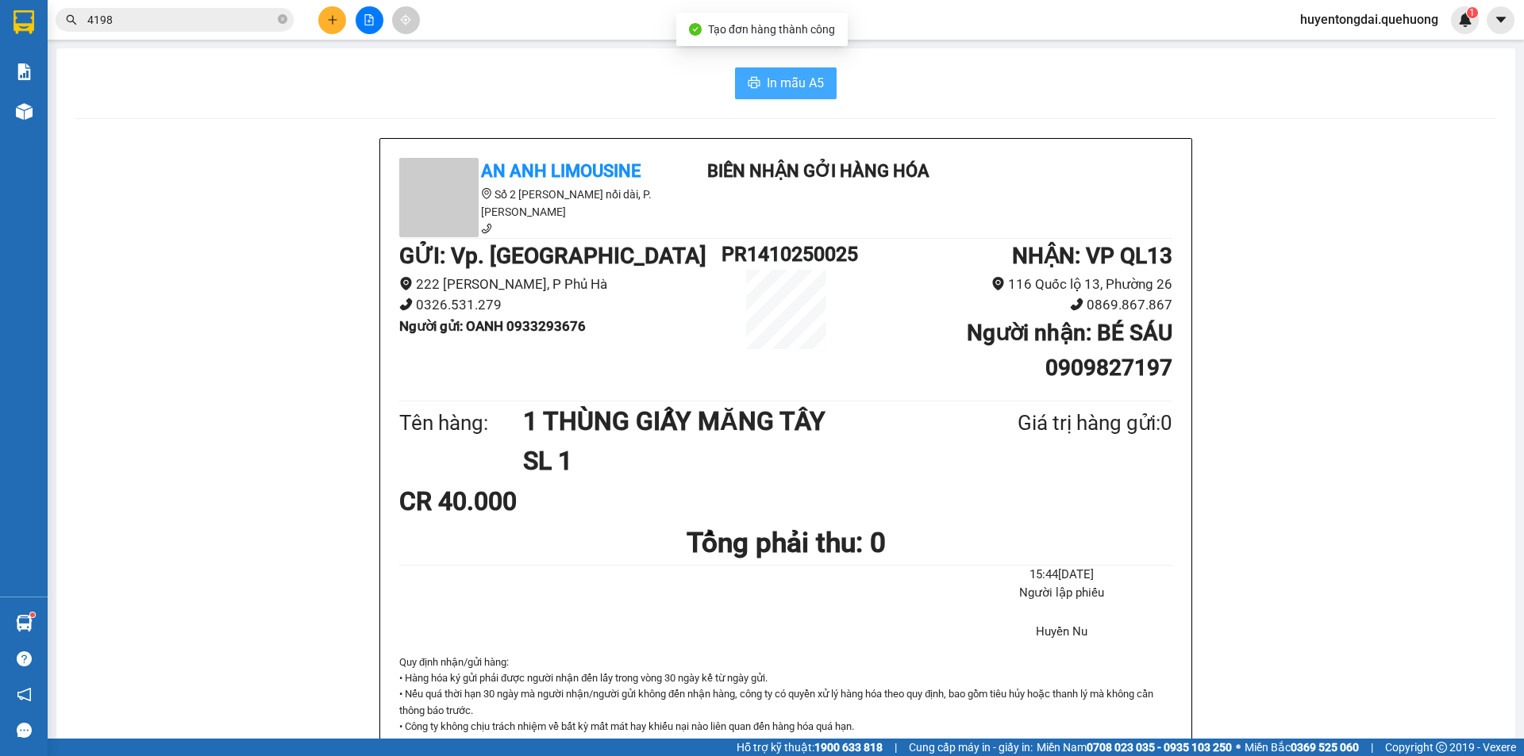
click at [805, 73] on span "In mẫu A5" at bounding box center [795, 83] width 57 height 20
click at [335, 20] on icon "plus" at bounding box center [332, 19] width 9 height 1
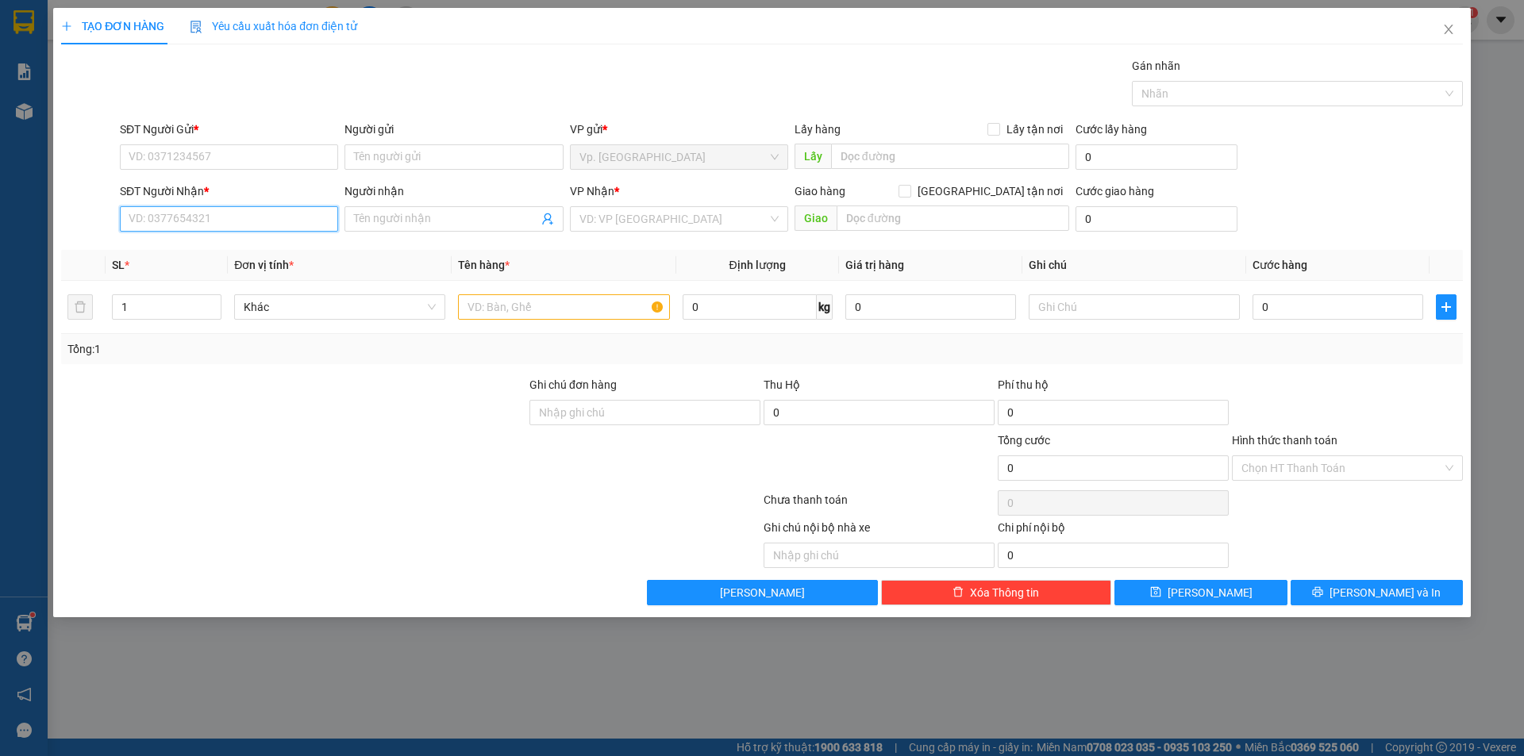
click at [252, 207] on input "SĐT Người Nhận *" at bounding box center [229, 218] width 218 height 25
click at [278, 240] on div "0362111433 - CON GÁI ANH HIẾU TX ANH LỢI" at bounding box center [245, 250] width 250 height 25
type input "0362111433"
type input "CON GÁI ANH HIẾU TX ANH LỢI"
type input "ADV"
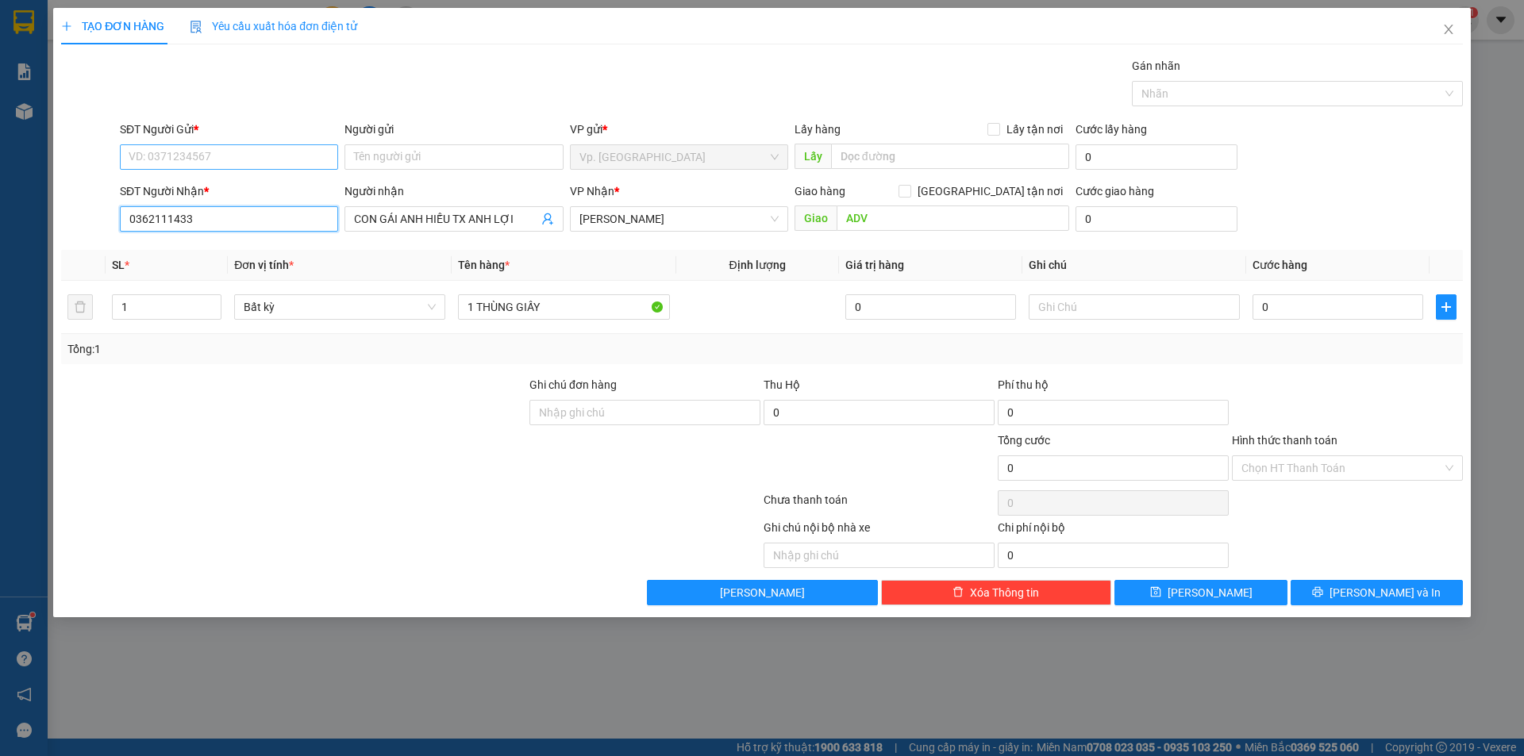
type input "0362111433"
click at [269, 158] on input "SĐT Người Gửi *" at bounding box center [229, 156] width 218 height 25
click at [659, 229] on span "[PERSON_NAME]" at bounding box center [678, 219] width 199 height 24
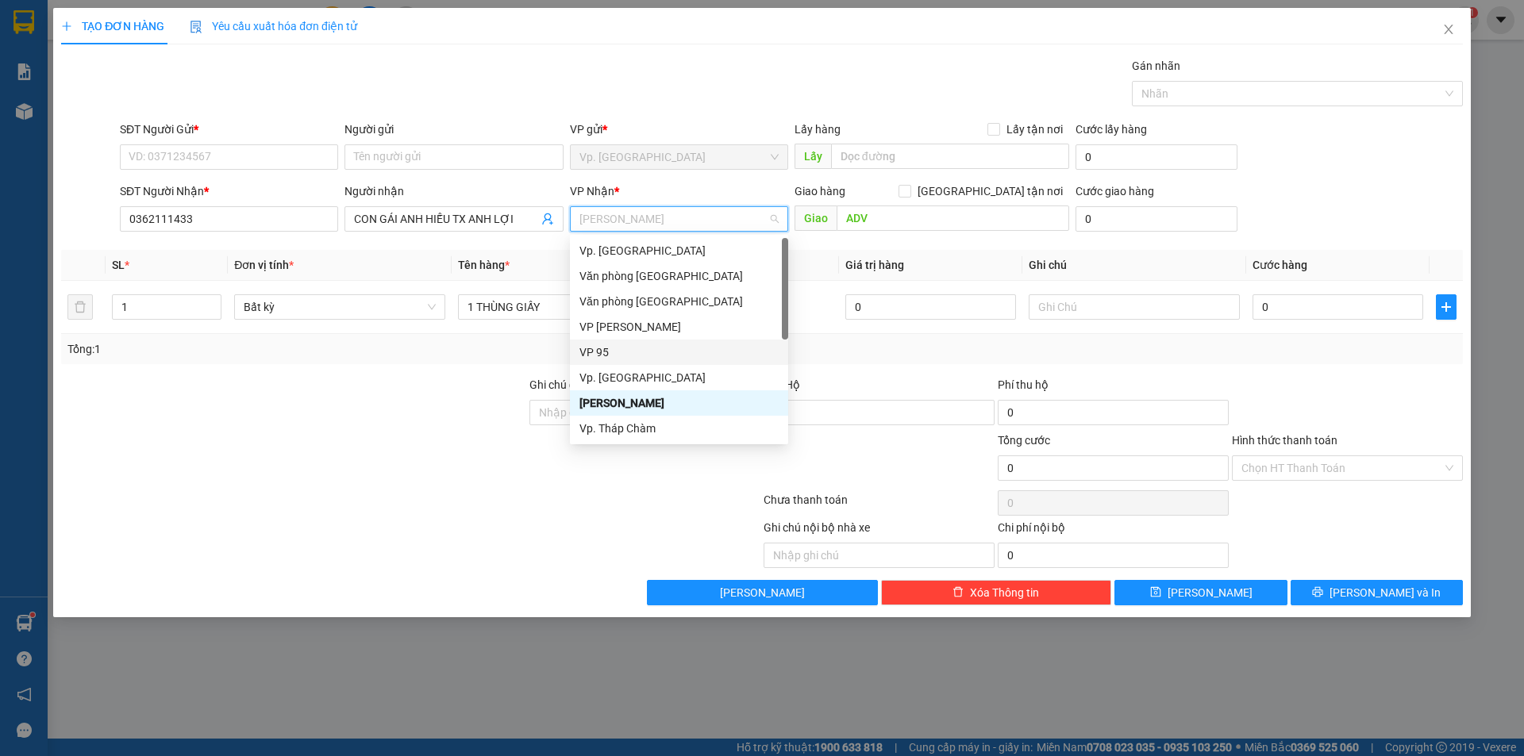
click at [651, 351] on div "VP 95" at bounding box center [678, 352] width 199 height 17
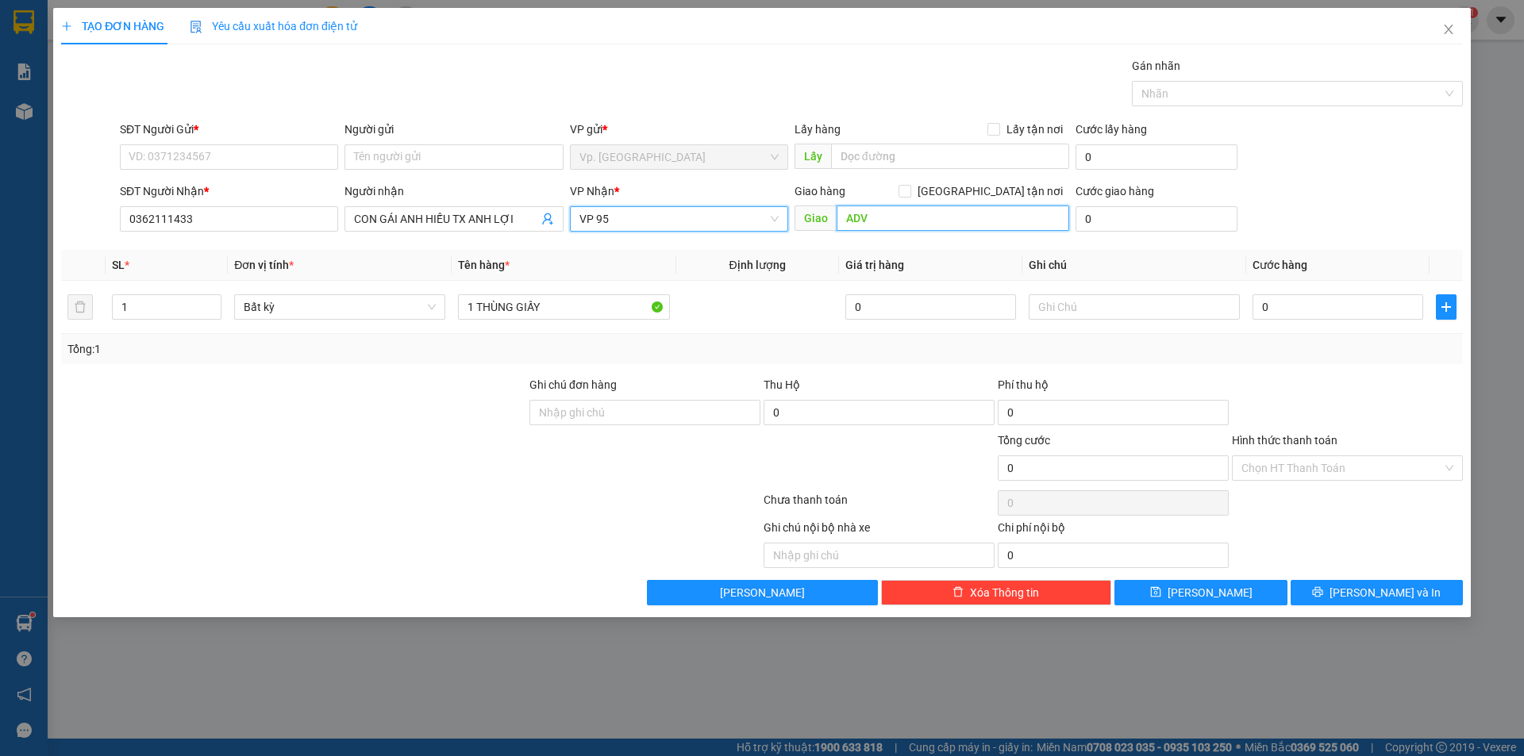
click at [852, 226] on input "ADV" at bounding box center [952, 218] width 233 height 25
type input "NDD"
click at [306, 152] on input "SĐT Người Gửi *" at bounding box center [229, 156] width 218 height 25
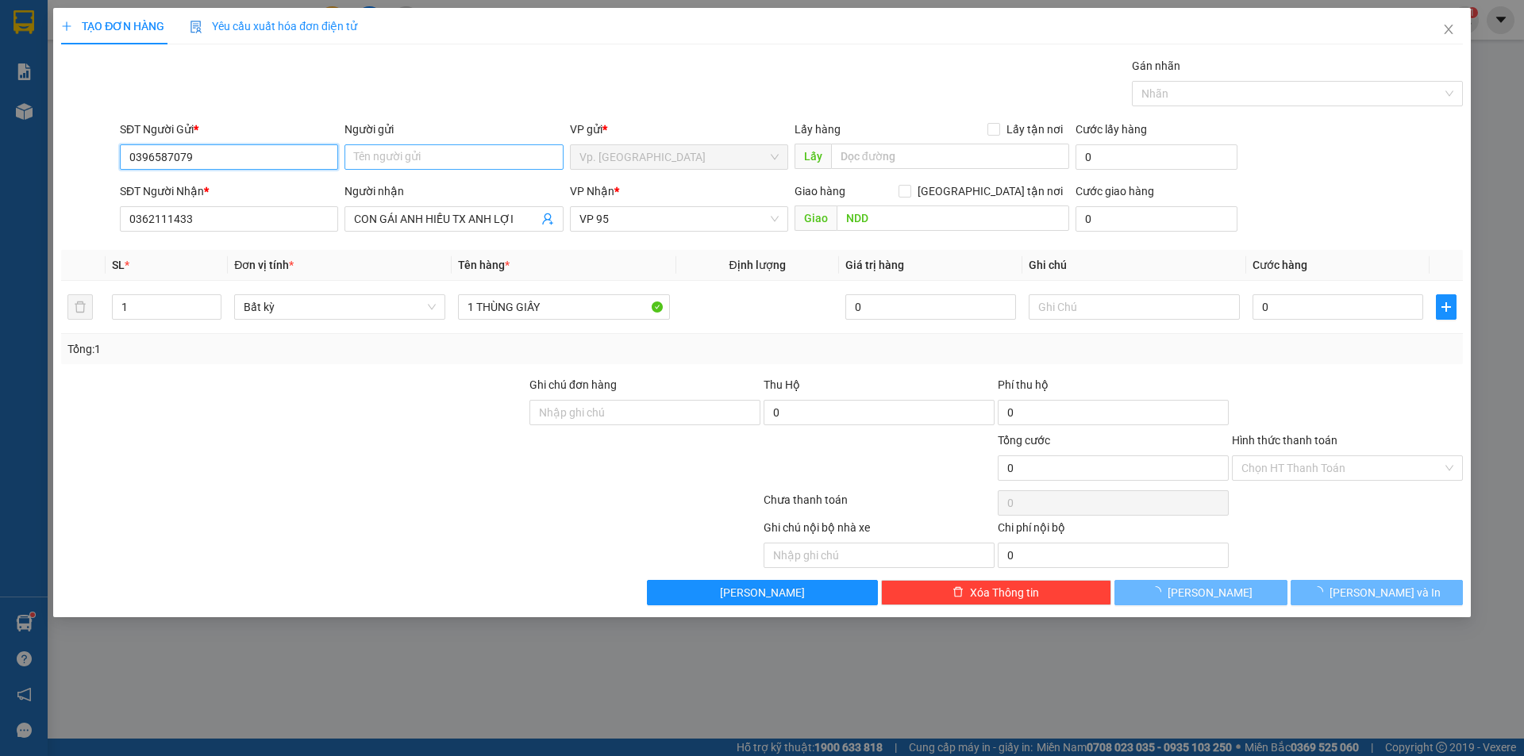
type input "0396587079"
click at [409, 160] on input "Người gửi" at bounding box center [453, 156] width 218 height 25
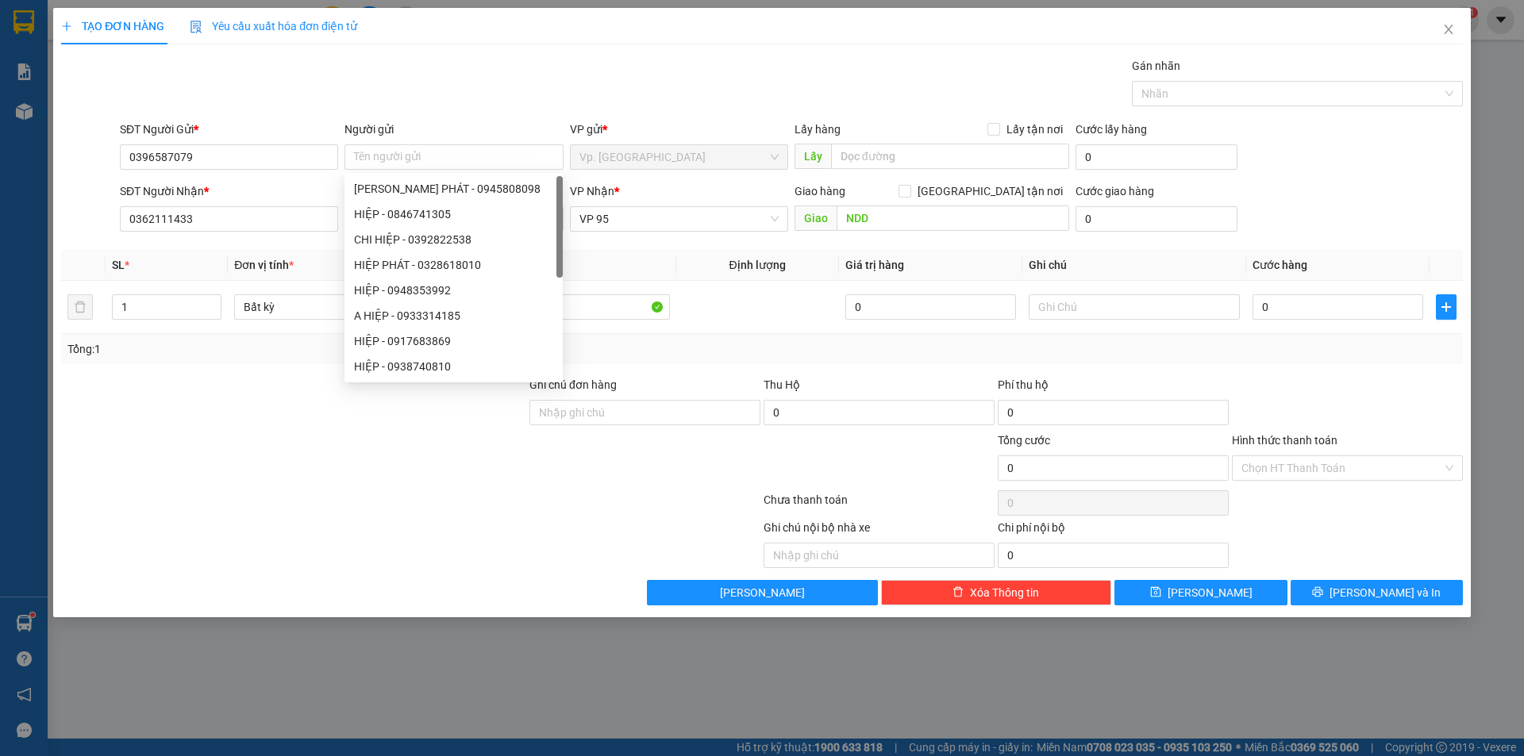
click at [283, 171] on div "SĐT Người Gửi * 0396587079" at bounding box center [229, 149] width 218 height 56
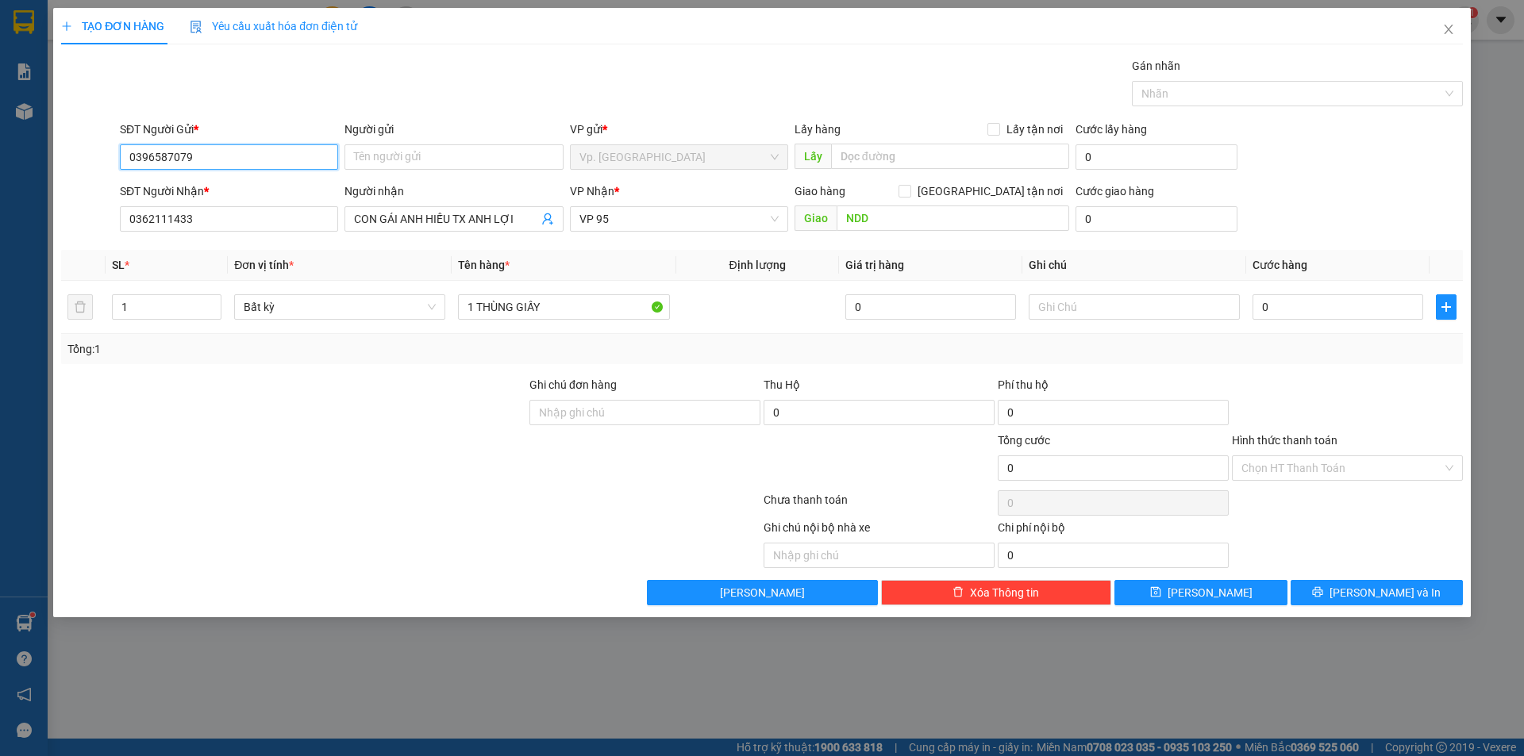
click at [275, 156] on input "0396587079" at bounding box center [229, 156] width 218 height 25
click at [281, 183] on div "0396587079 - ANH HIẾU TÀI XẾ" at bounding box center [228, 188] width 199 height 17
type input "ANH HIẾU TÀI XẾ"
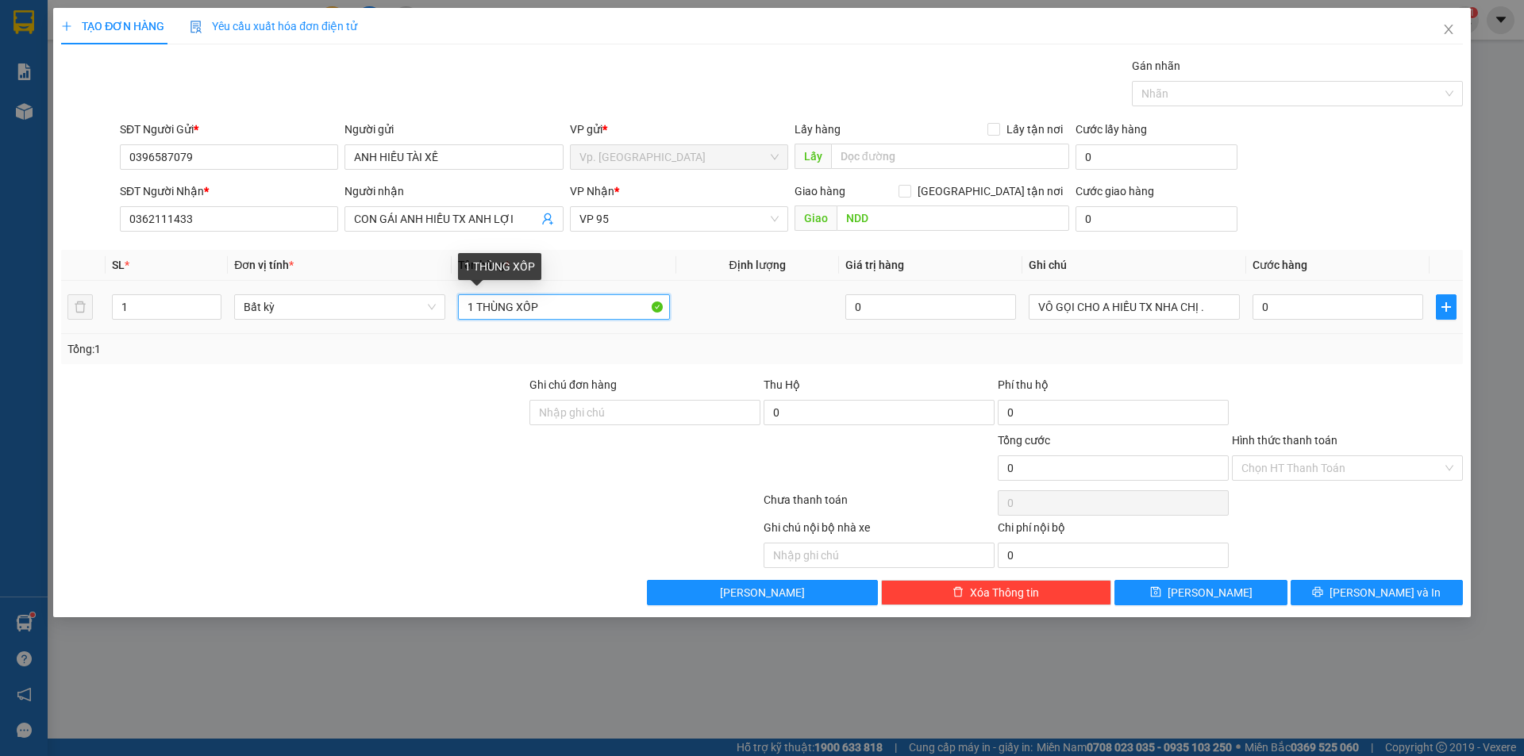
drag, startPoint x: 523, startPoint y: 310, endPoint x: 604, endPoint y: 314, distance: 81.0
click at [604, 314] on input "1 THÙNG XỐP" at bounding box center [563, 306] width 211 height 25
type input "1 BẰNG TỐT NGHIỆP"
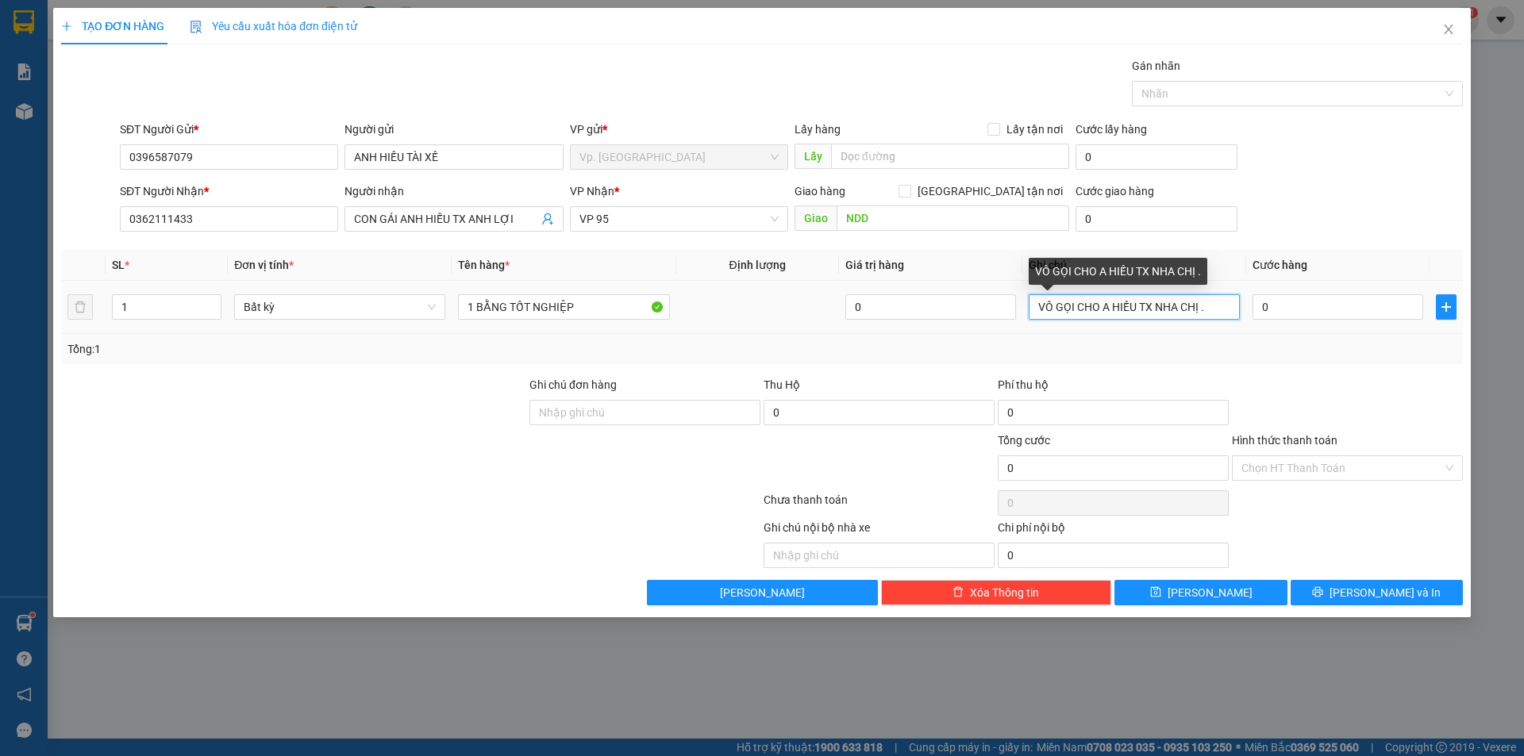
drag, startPoint x: 1212, startPoint y: 302, endPoint x: 1140, endPoint y: 302, distance: 71.4
click at [1140, 302] on input "VÔ GỌI CHO A HIẾU TX NHA CHỊ ." at bounding box center [1134, 306] width 211 height 25
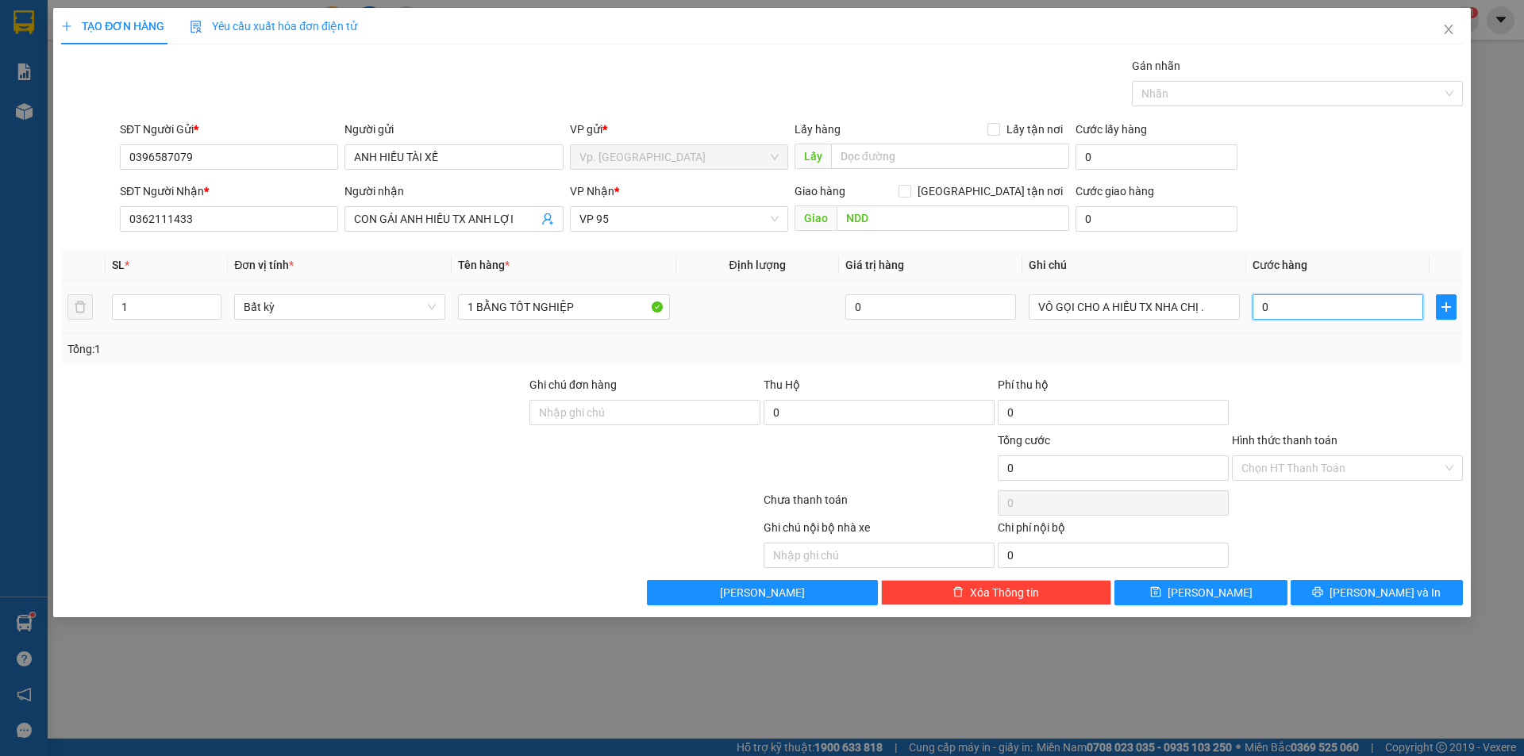
click at [1320, 306] on input "0" at bounding box center [1337, 306] width 171 height 25
click at [1293, 476] on input "Hình thức thanh toán" at bounding box center [1341, 468] width 201 height 24
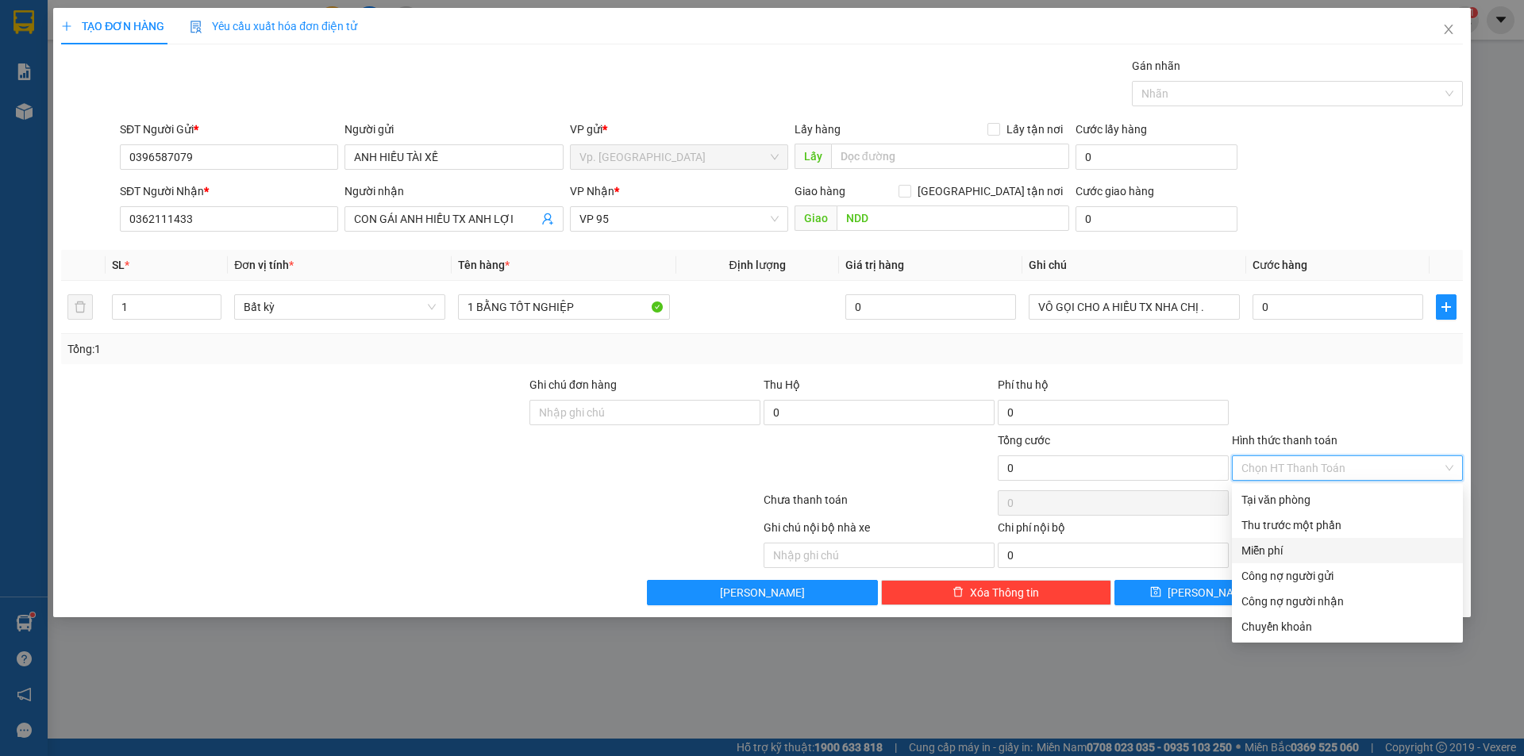
click at [1273, 556] on div "Miễn phí" at bounding box center [1347, 550] width 212 height 17
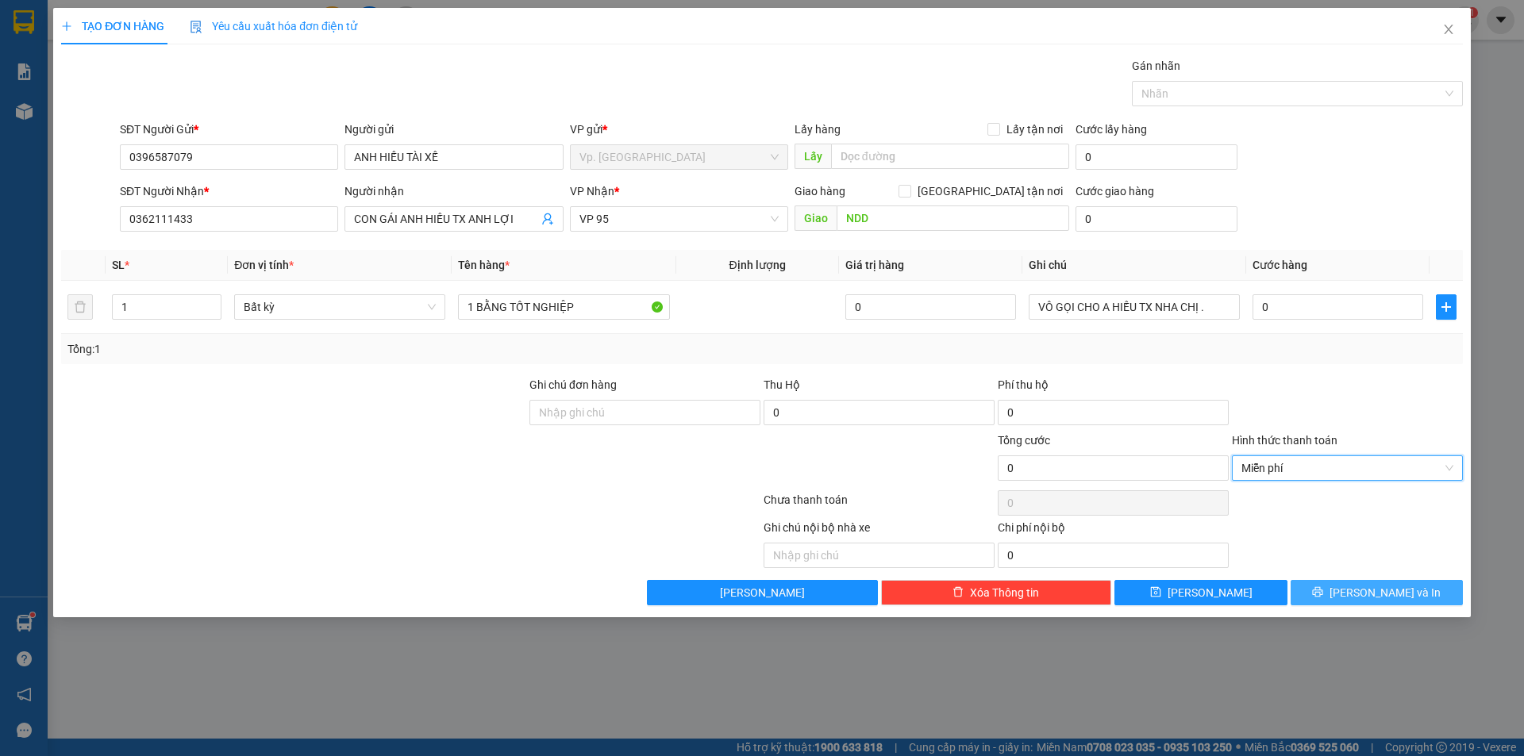
click at [1359, 589] on button "[PERSON_NAME] và In" at bounding box center [1376, 592] width 172 height 25
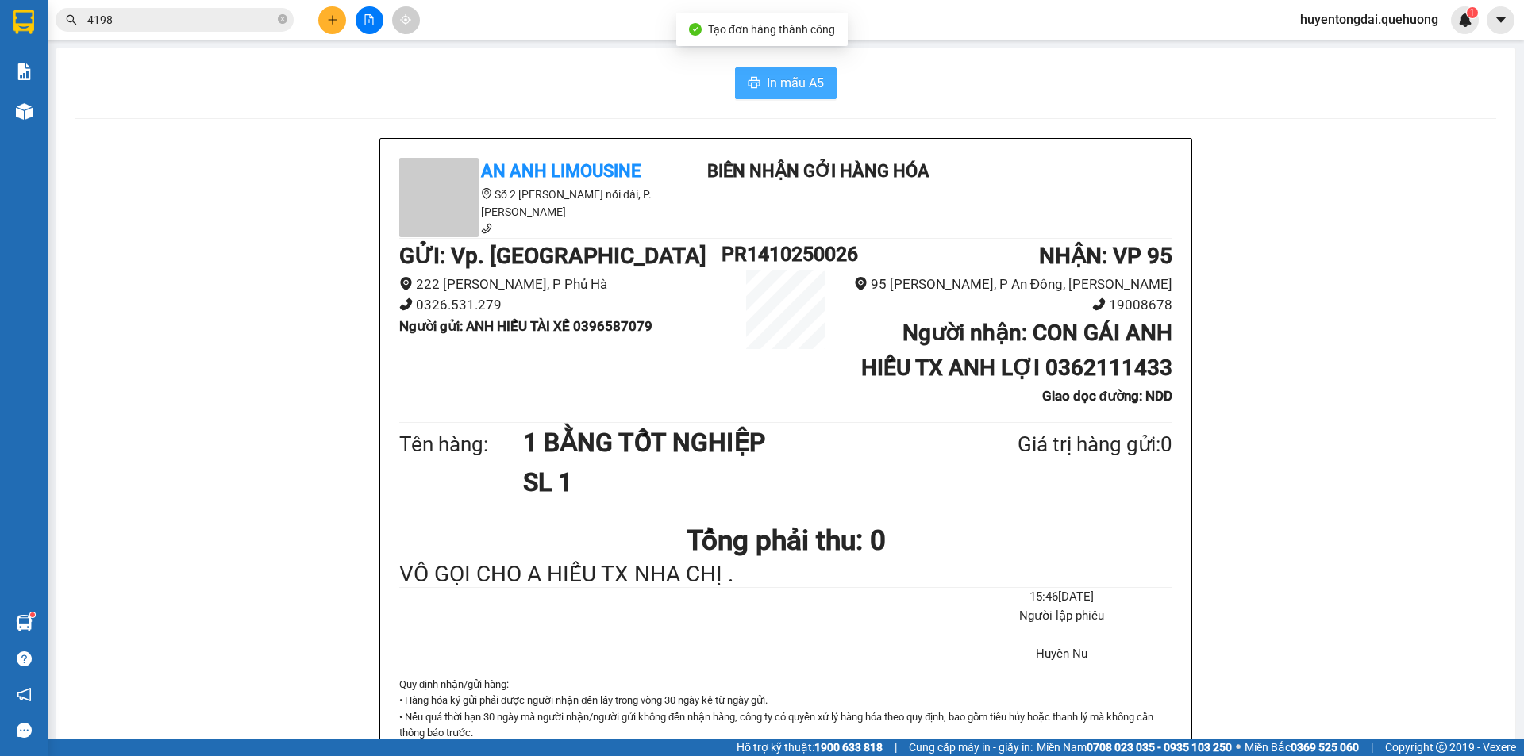
click at [808, 83] on span "In mẫu A5" at bounding box center [795, 83] width 57 height 20
